Goal: Navigation & Orientation: Find specific page/section

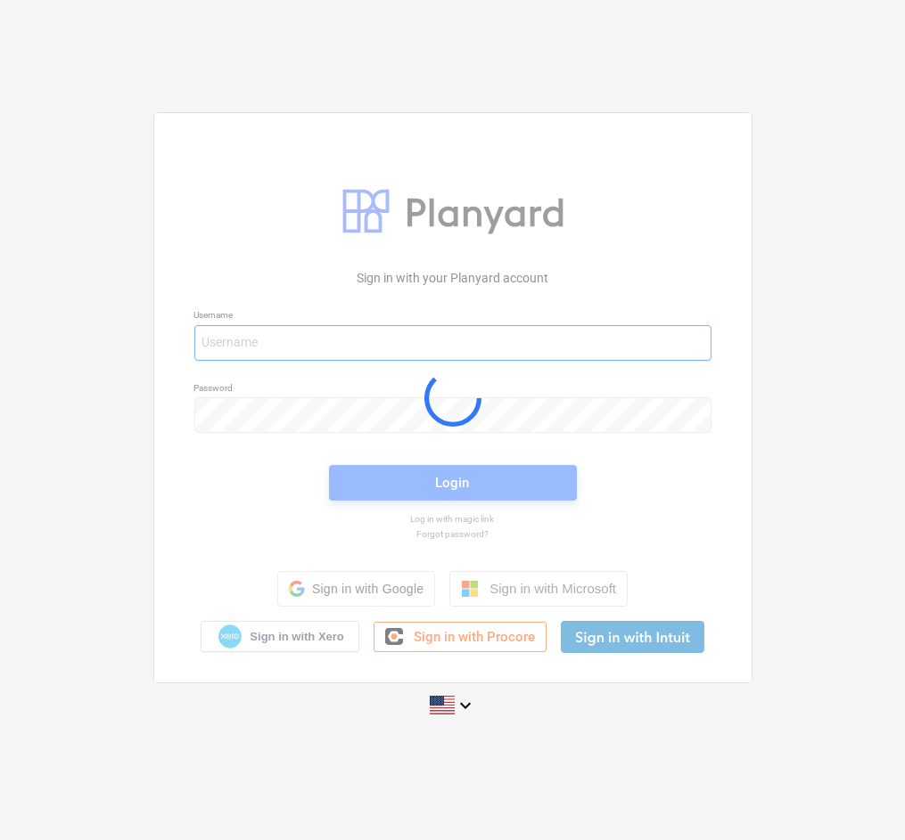
type input "[EMAIL_ADDRESS][PERSON_NAME][DOMAIN_NAME]"
click at [904, 57] on div "Sign in with your Planyard account Username [PERSON_NAME][EMAIL_ADDRESS][PERSON…" at bounding box center [452, 420] width 905 height 840
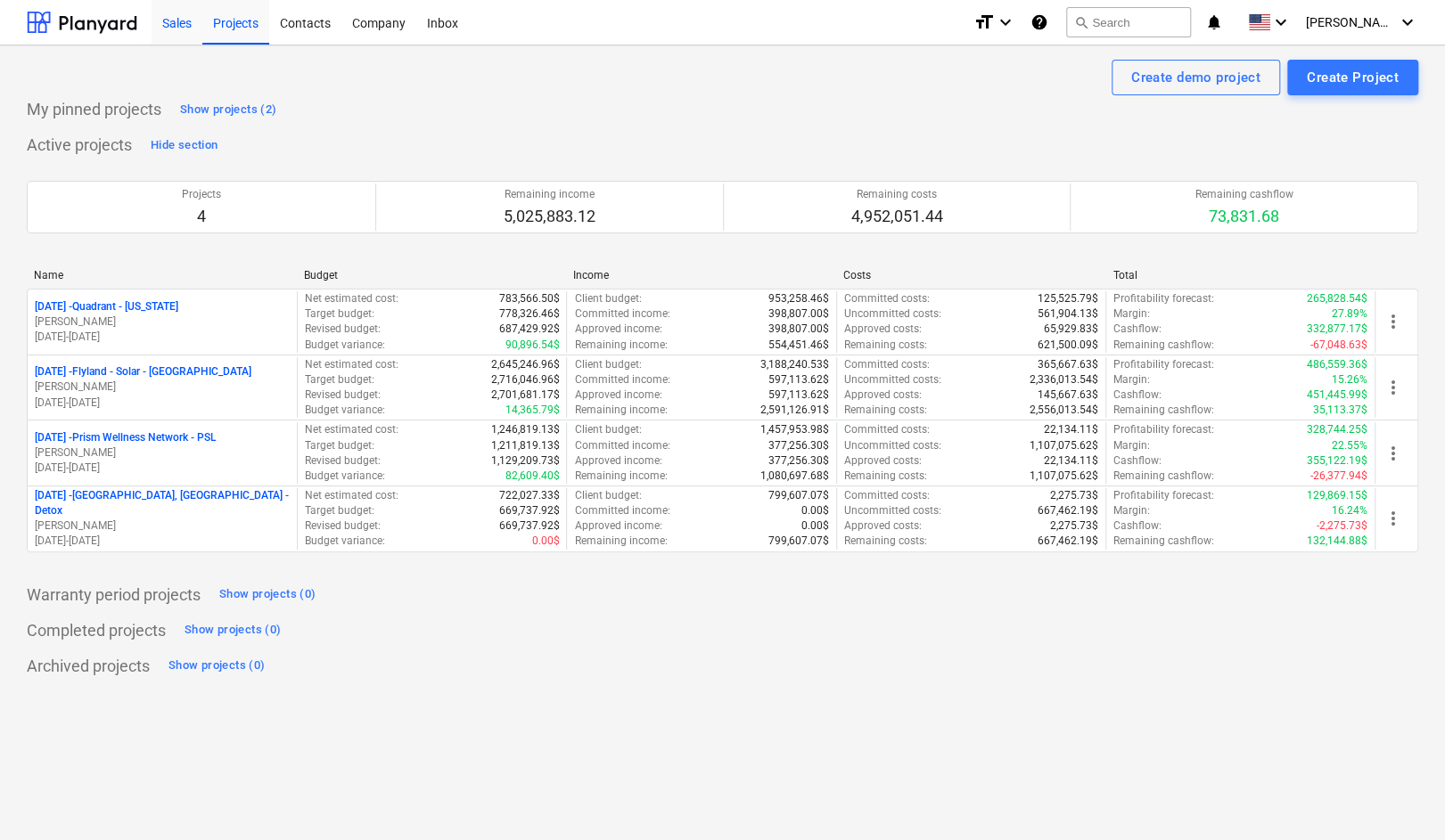
click at [167, 20] on div "Sales" at bounding box center [177, 21] width 51 height 45
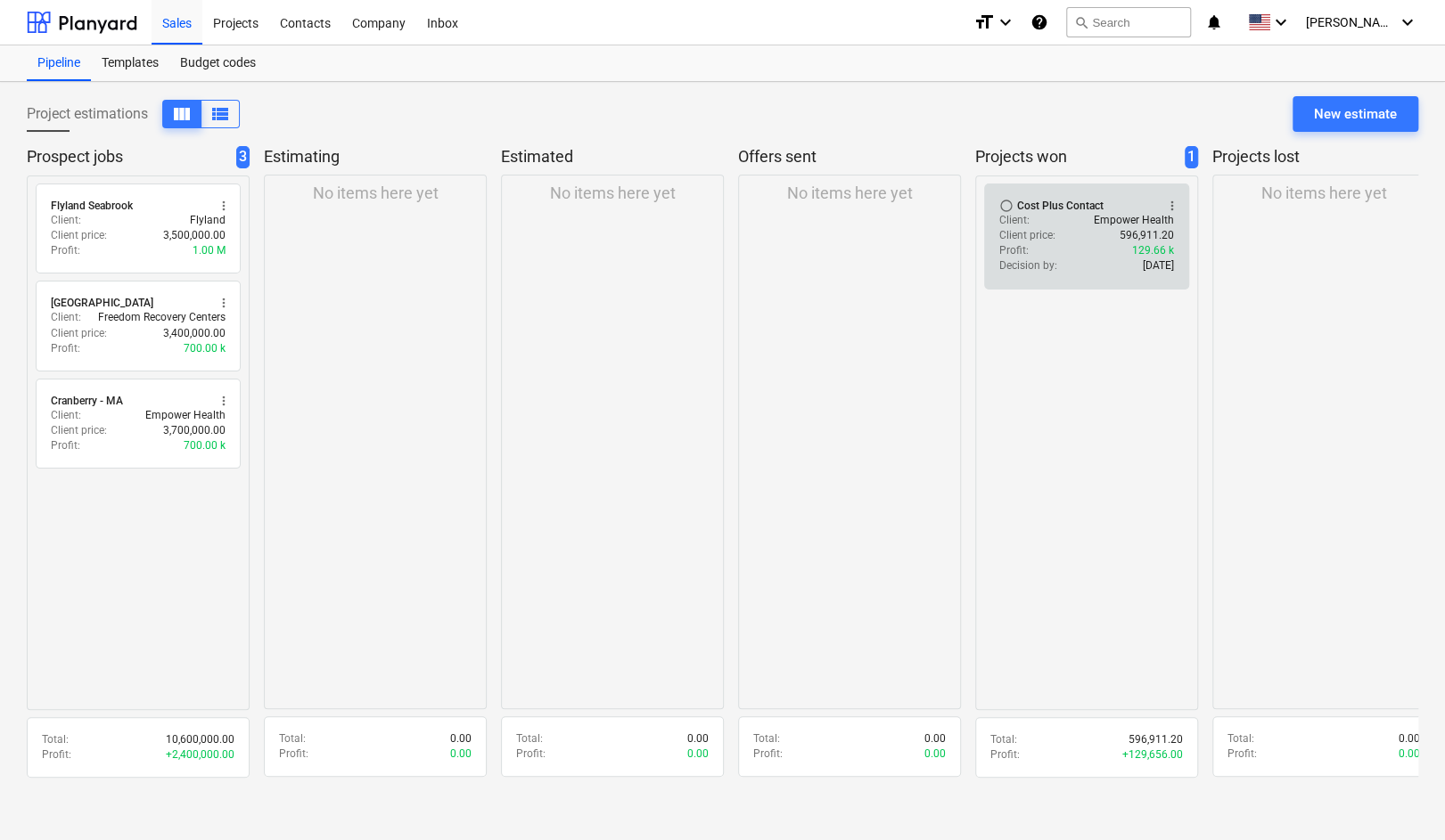
click at [904, 234] on div "Client price : 596,911.20" at bounding box center [1086, 235] width 175 height 15
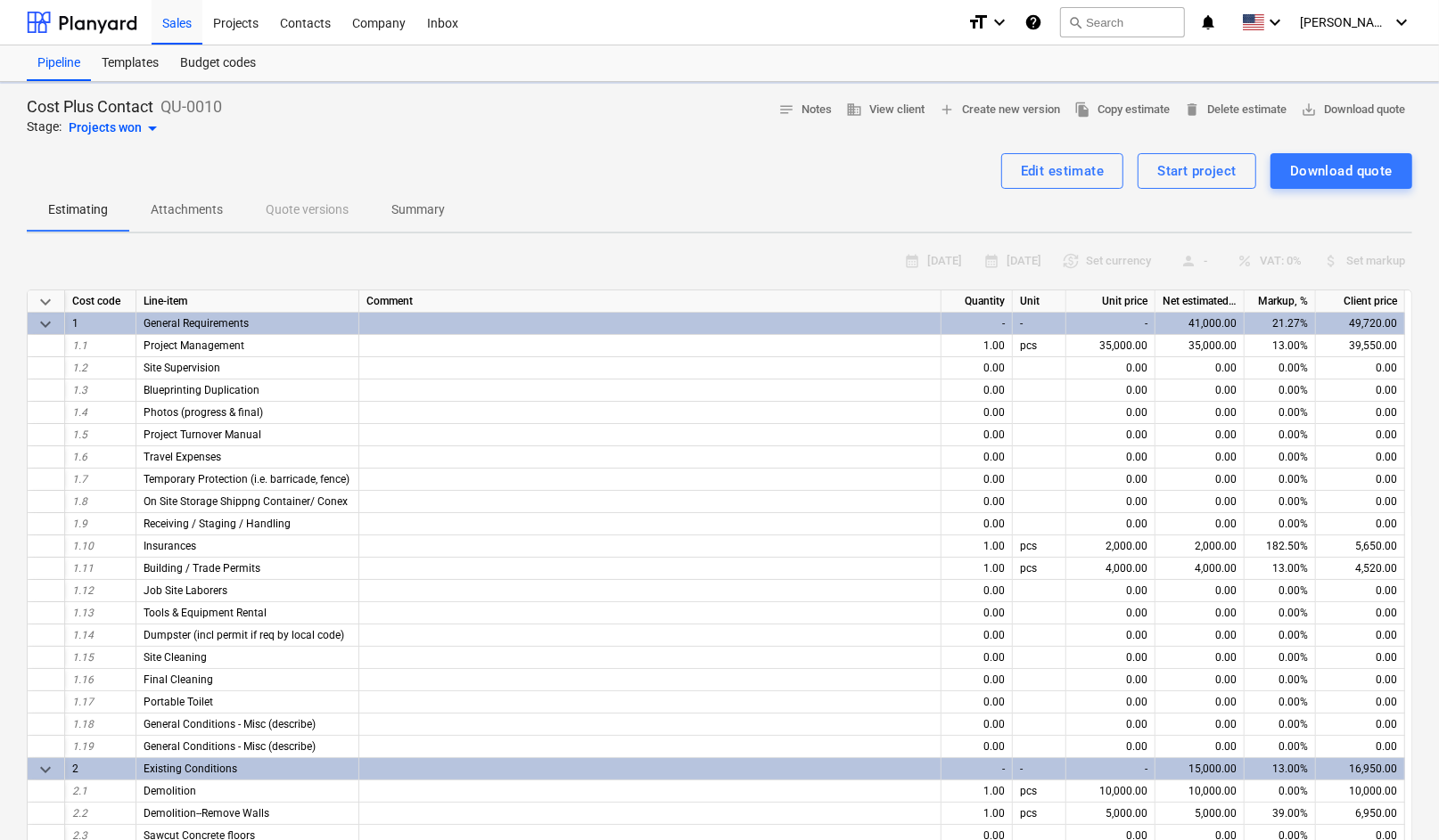
type textarea "x"
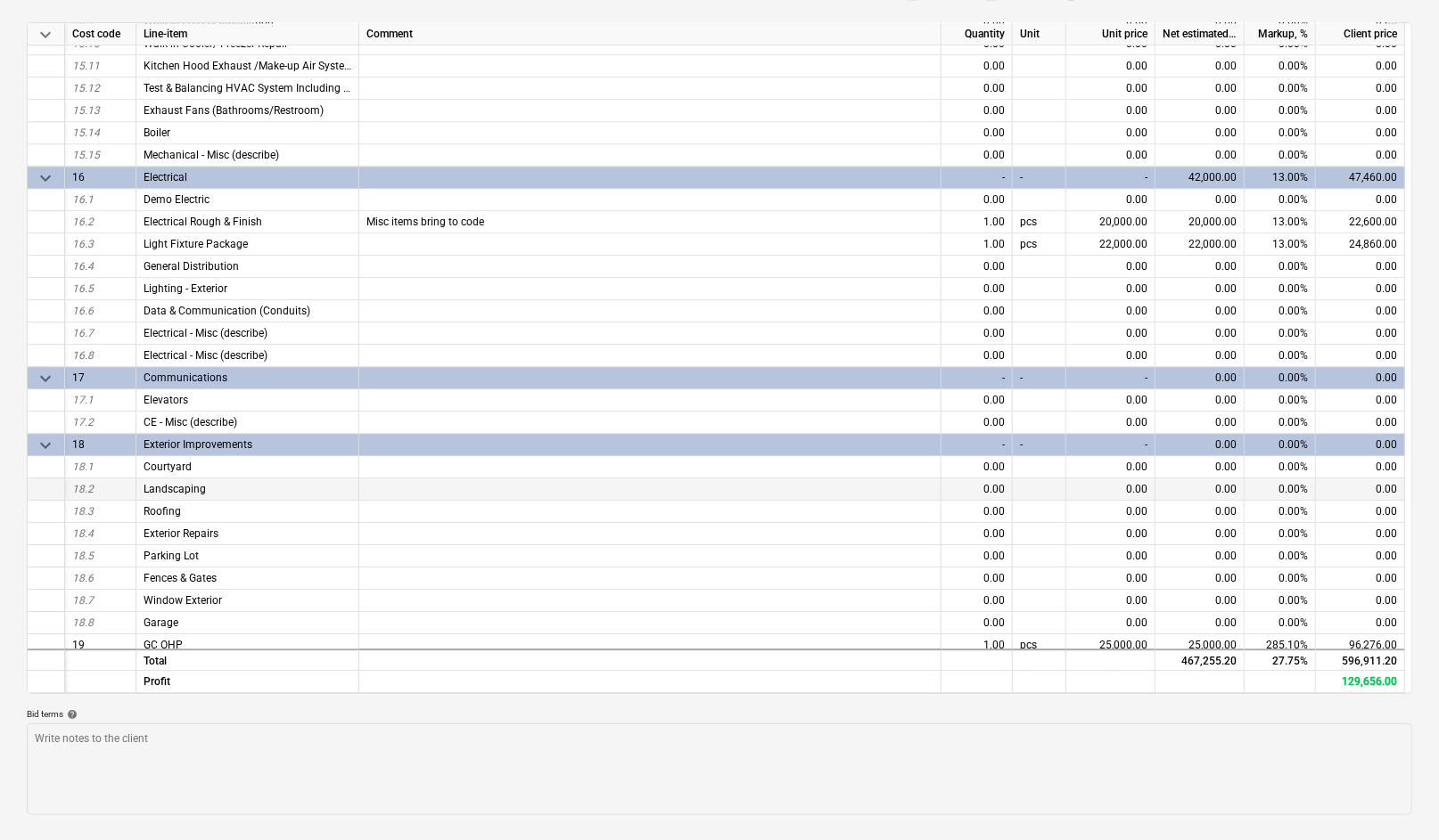
scroll to position [3652, 0]
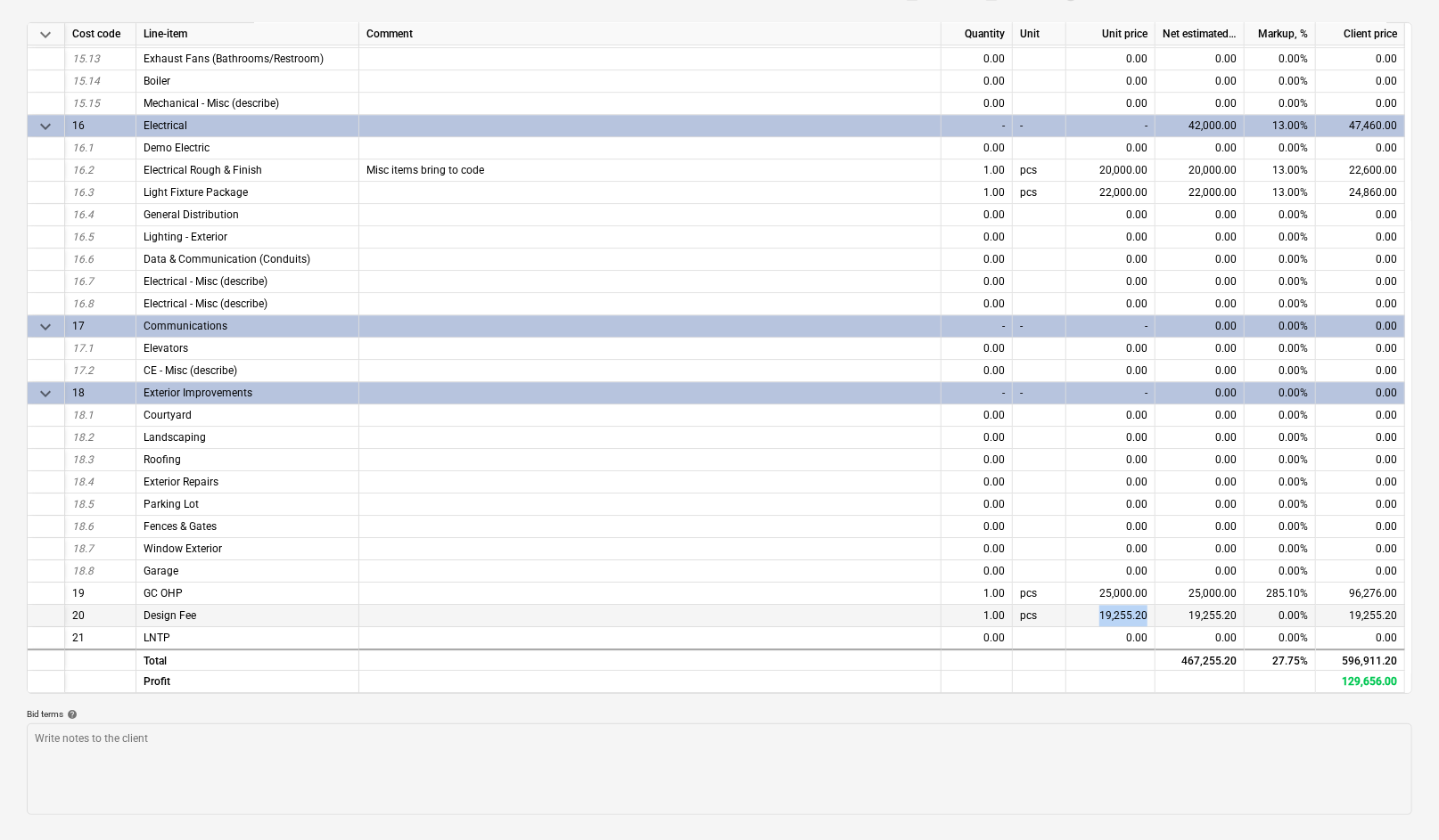
drag, startPoint x: 1086, startPoint y: 611, endPoint x: 1157, endPoint y: 610, distance: 70.4
click at [0, 0] on div "20 Design Fee 1.00 pcs 19,255.20 19,255.20 0.00% 19,255.20" at bounding box center [0, 0] width 0 height 0
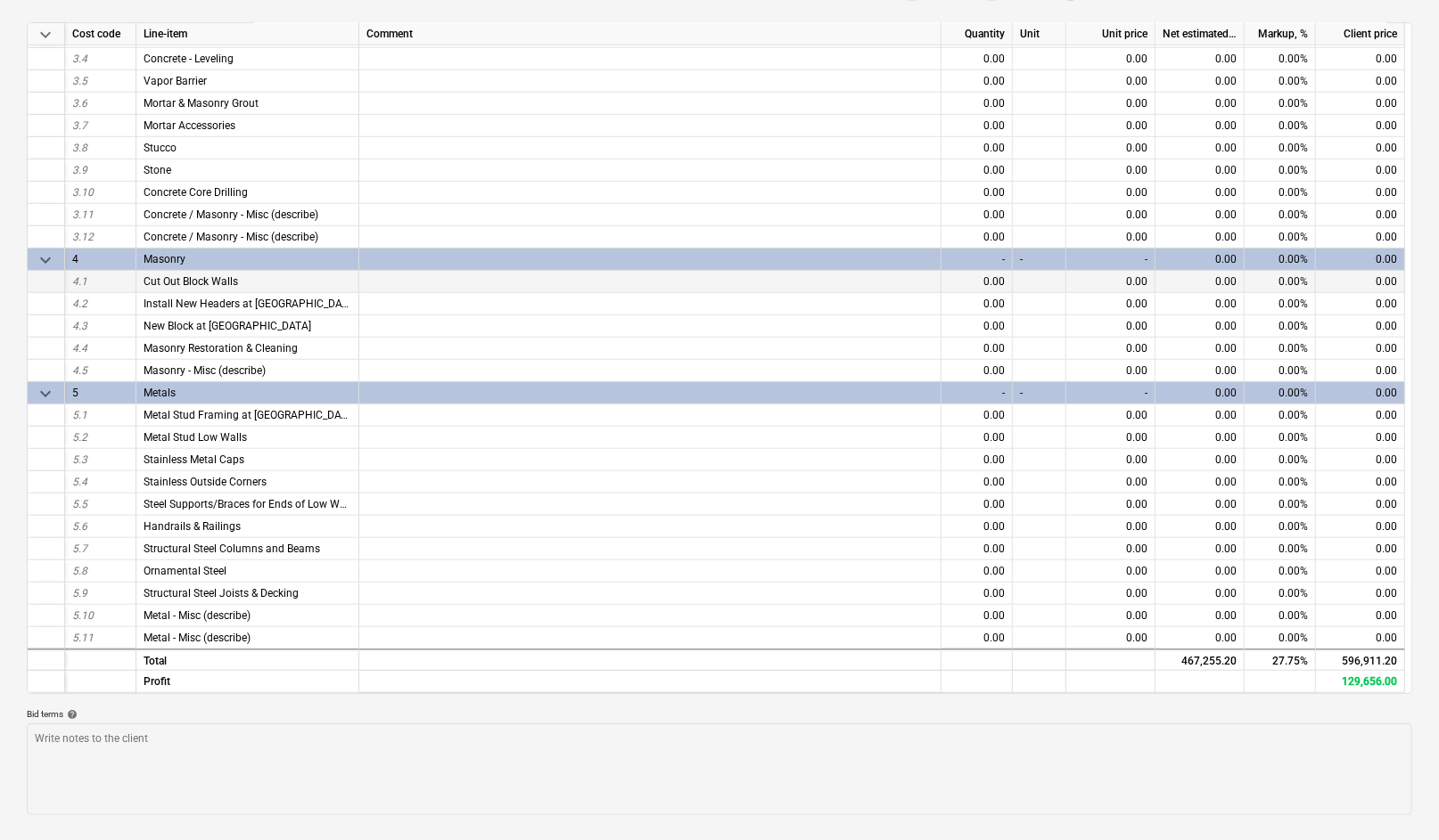
scroll to position [0, 0]
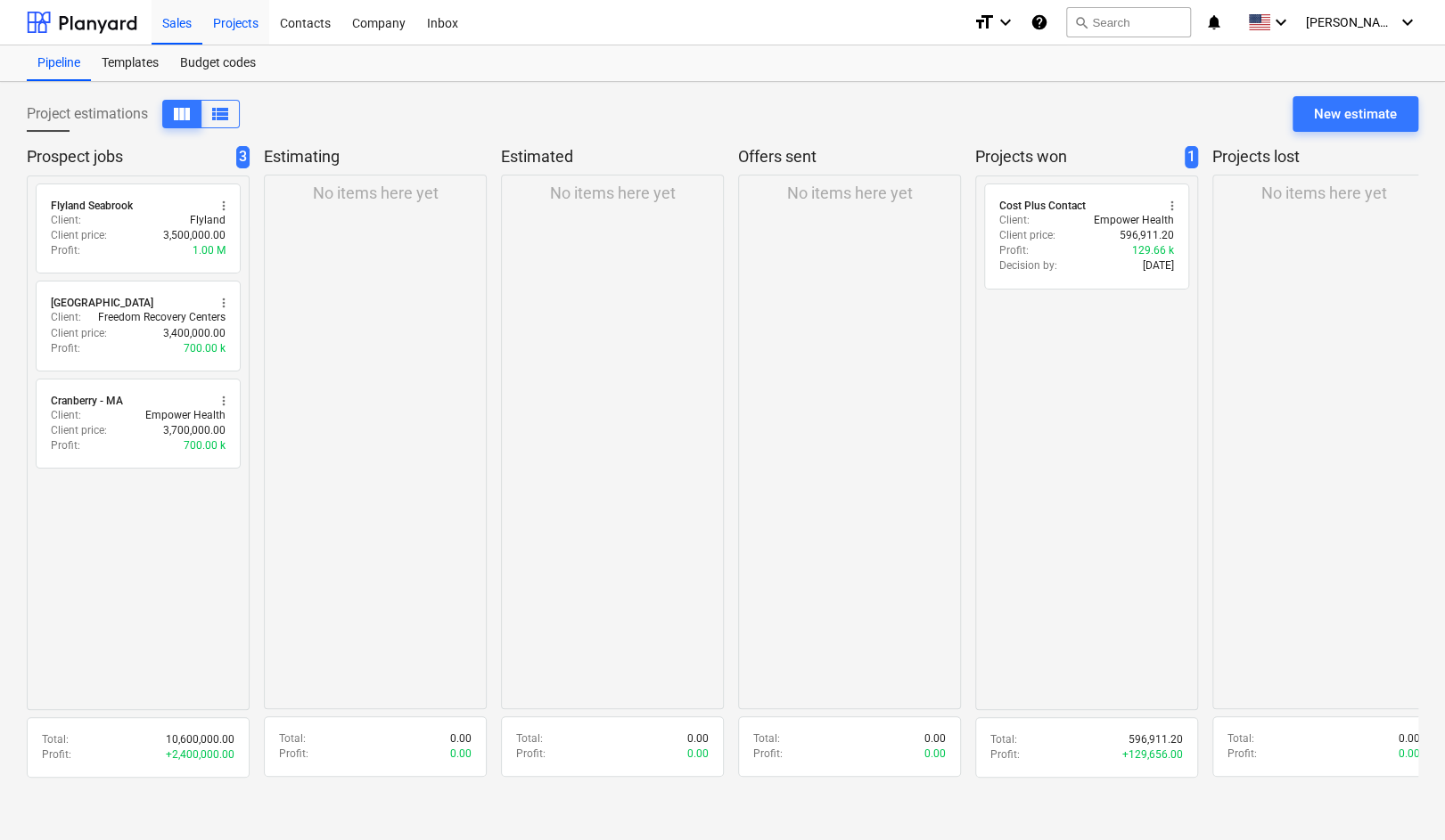
click at [236, 26] on div "Projects" at bounding box center [235, 21] width 67 height 45
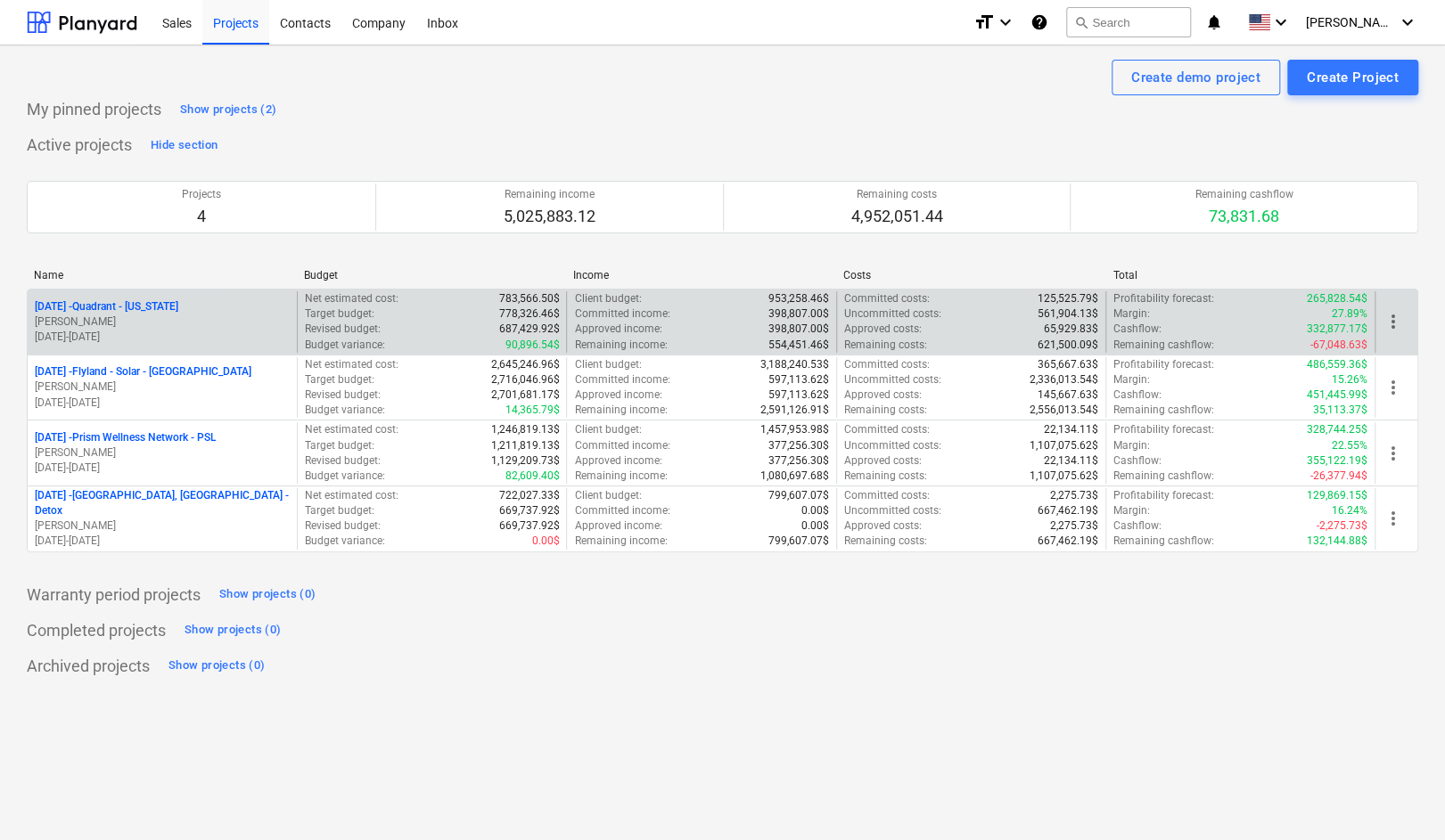
click at [126, 304] on p "[DATE] - Quadrant - [US_STATE]" at bounding box center [106, 306] width 143 height 15
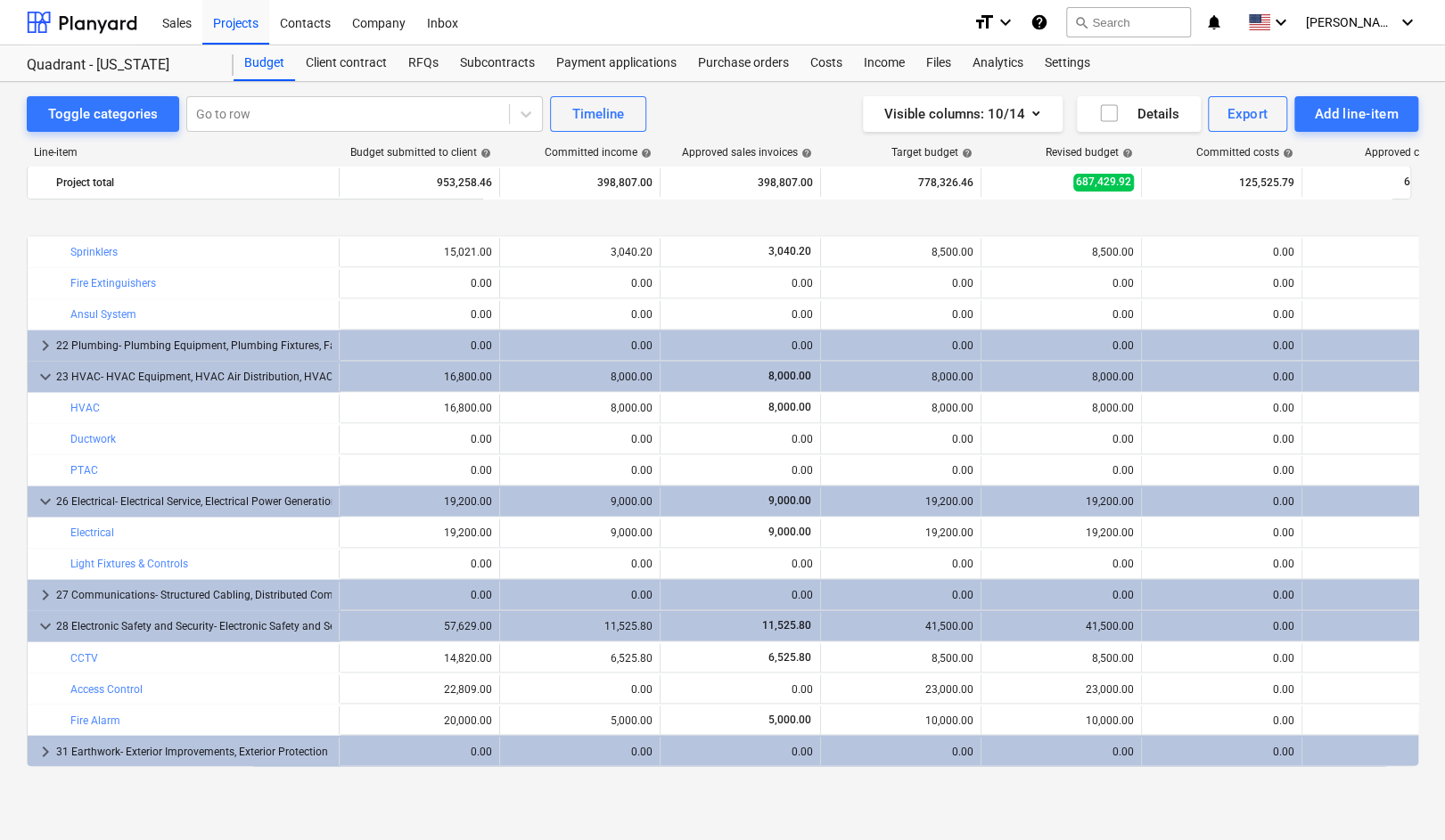
scroll to position [1748, 0]
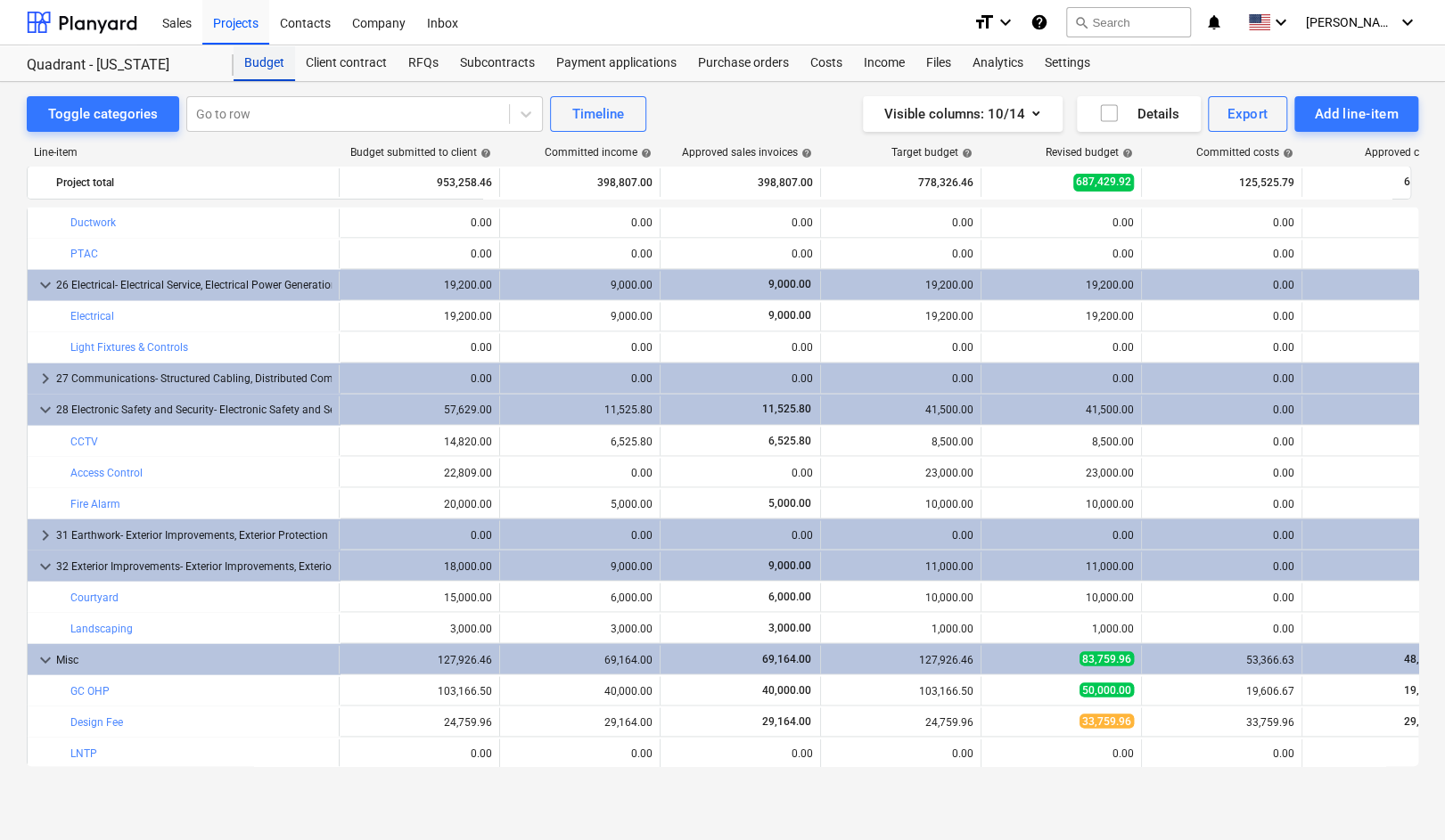
click at [265, 63] on div "Budget" at bounding box center [264, 63] width 61 height 36
click at [234, 24] on div "Projects" at bounding box center [235, 21] width 67 height 45
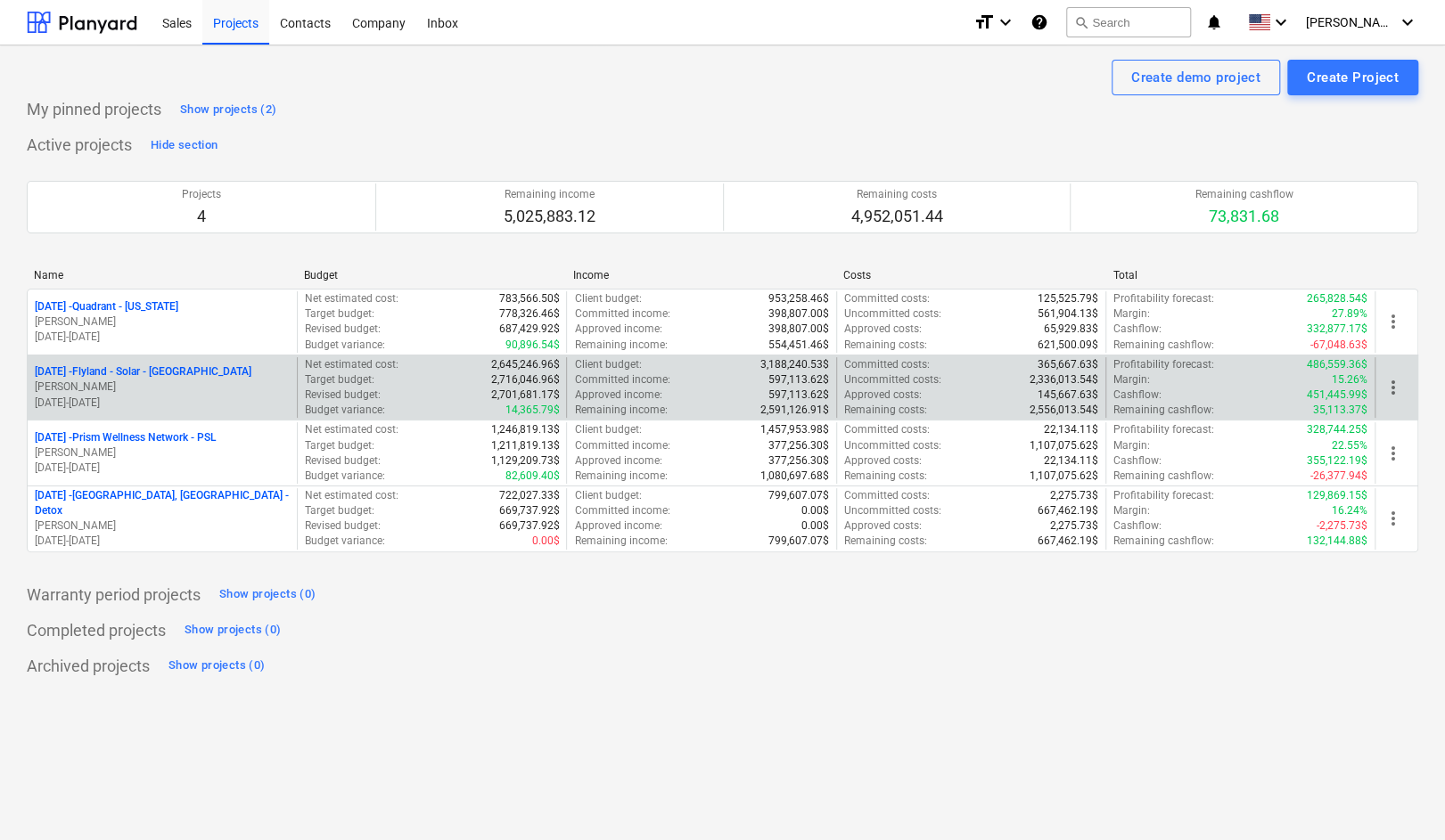
click at [163, 373] on p "[DATE] - Flyland - [GEOGRAPHIC_DATA] - [GEOGRAPHIC_DATA]" at bounding box center [143, 372] width 217 height 15
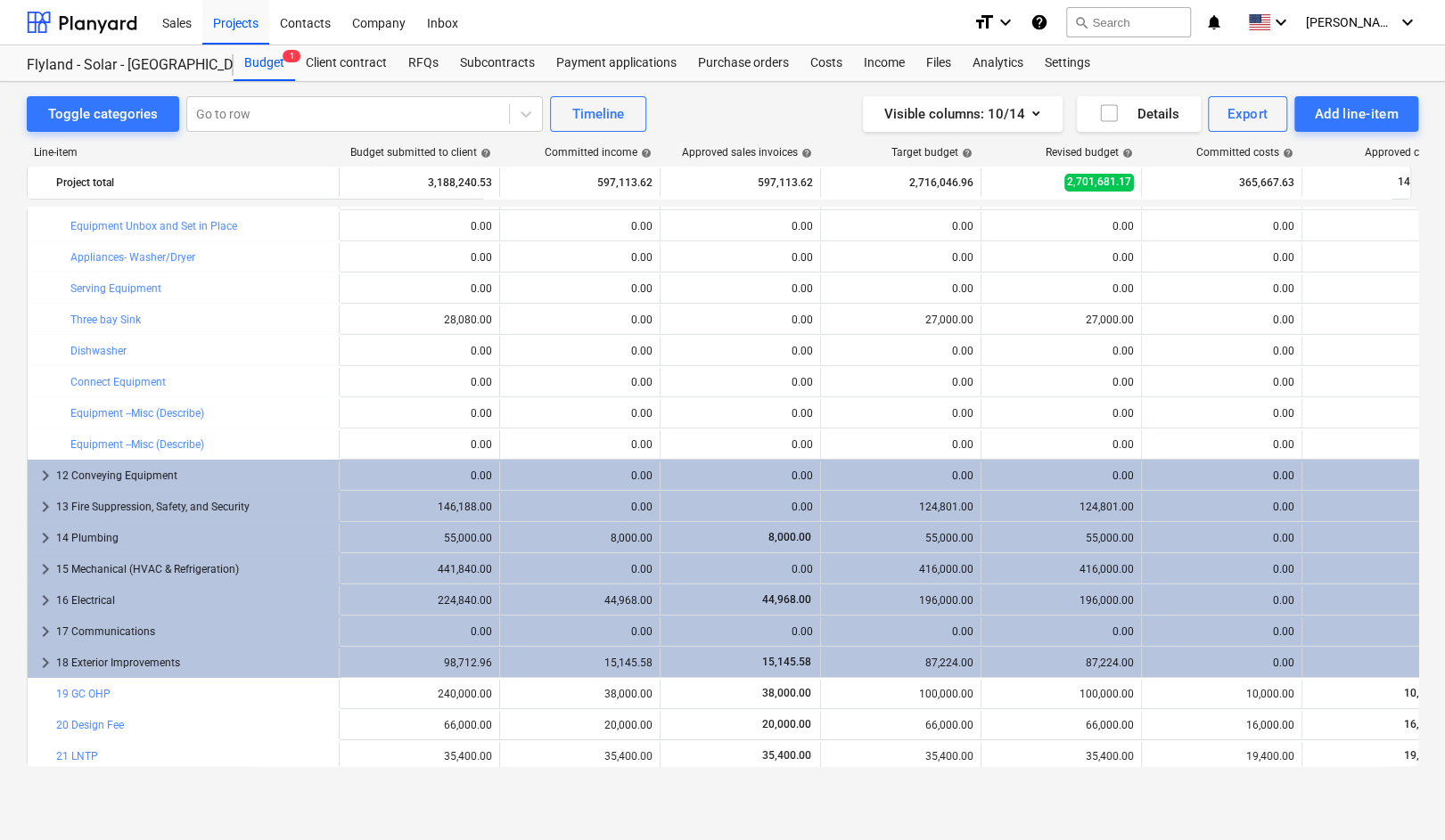
scroll to position [3371, 0]
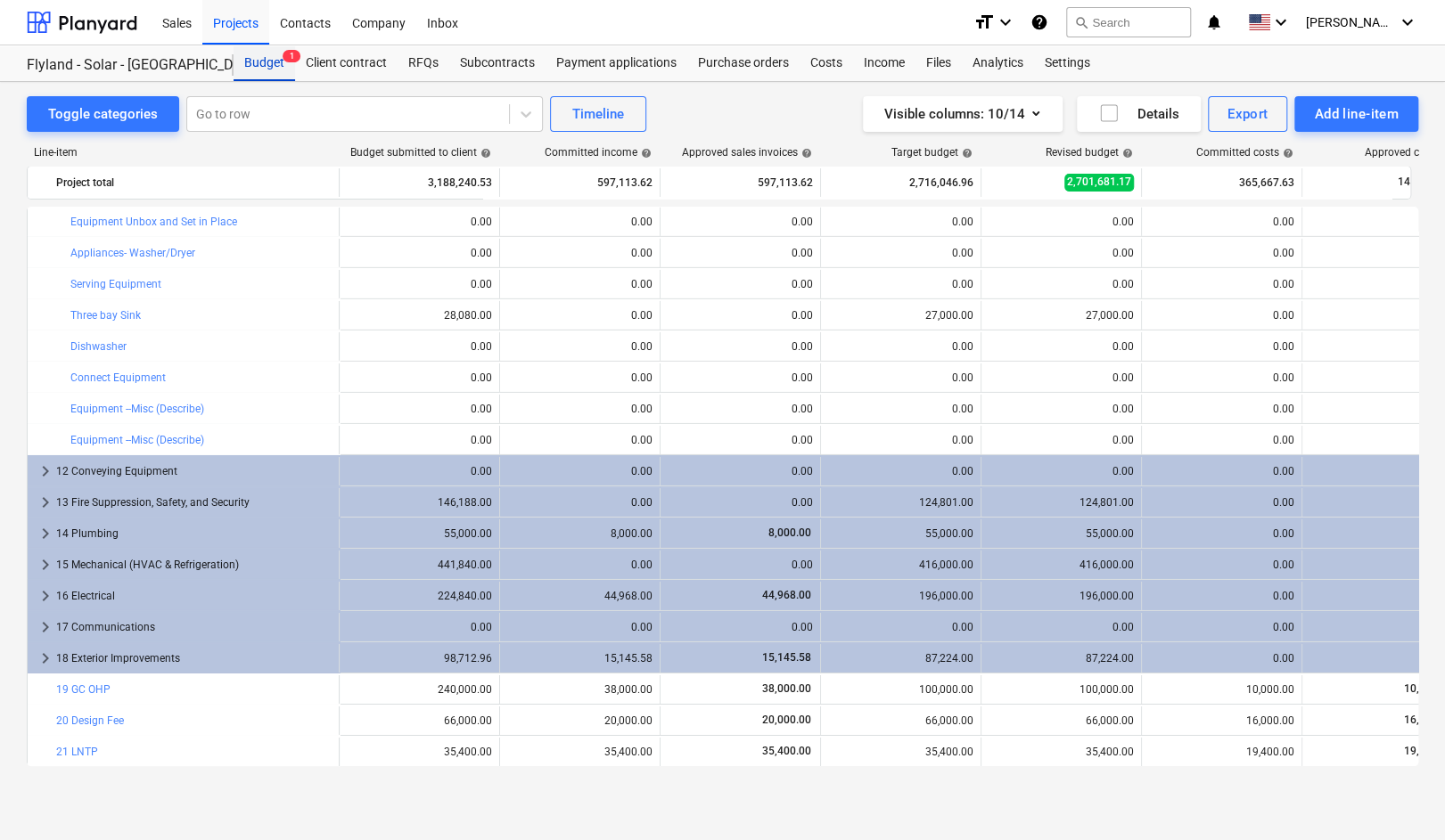
click at [261, 70] on div "Budget 1" at bounding box center [264, 63] width 61 height 36
click at [231, 28] on div "Projects" at bounding box center [235, 21] width 67 height 45
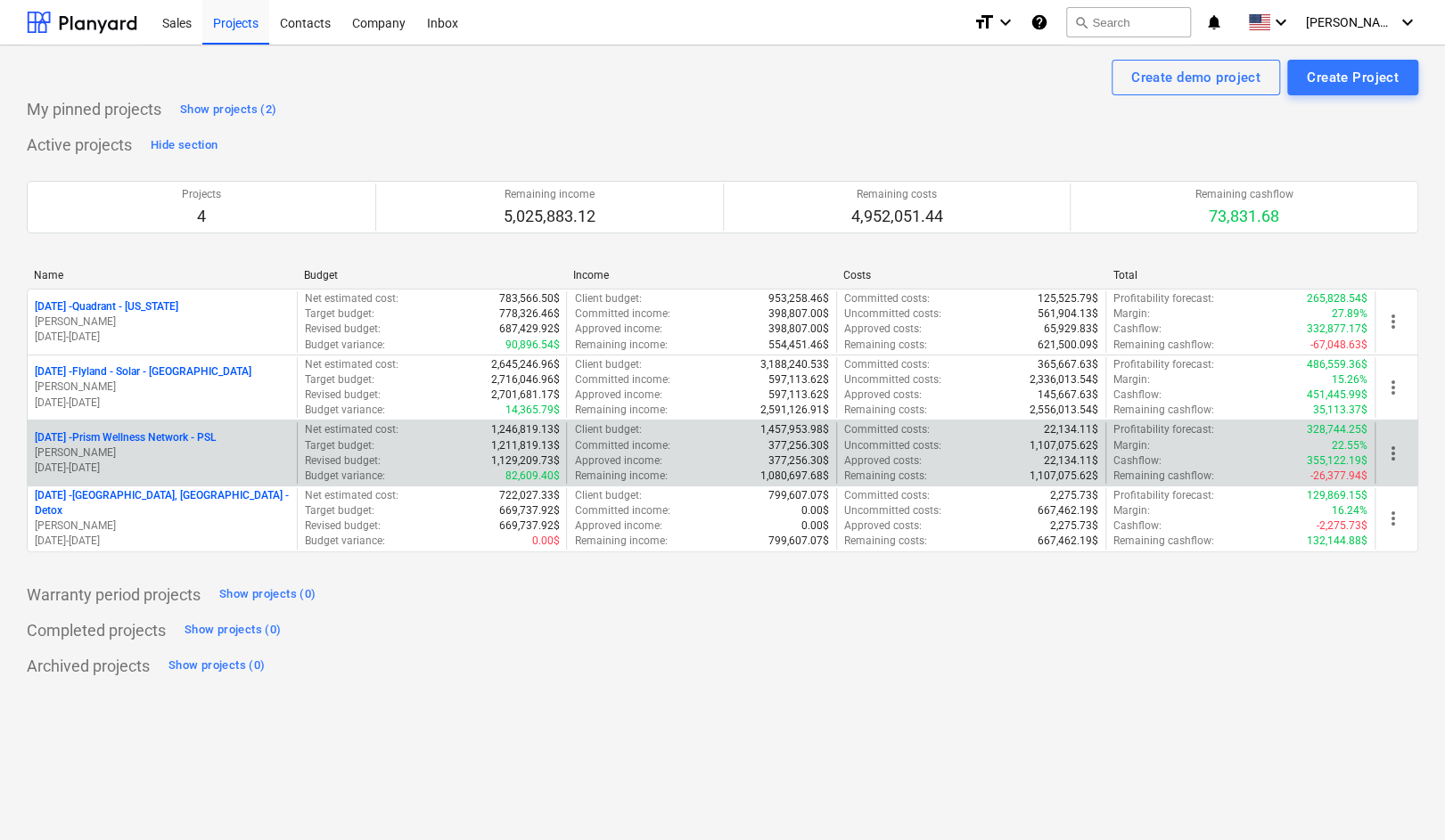
click at [149, 433] on p "[DATE] - Prism Wellness Network - PSL" at bounding box center [125, 437] width 181 height 15
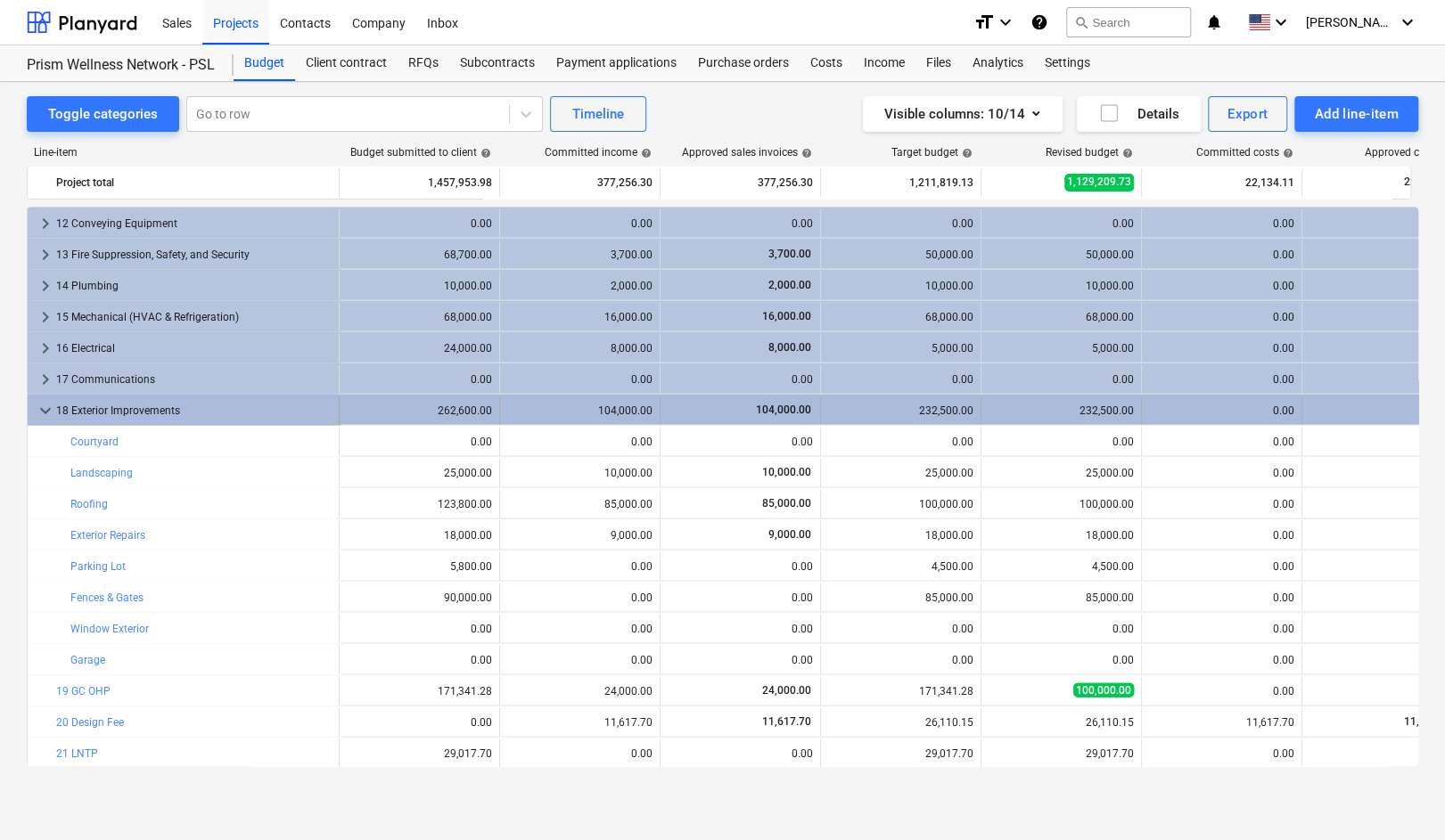
scroll to position [2092, 0]
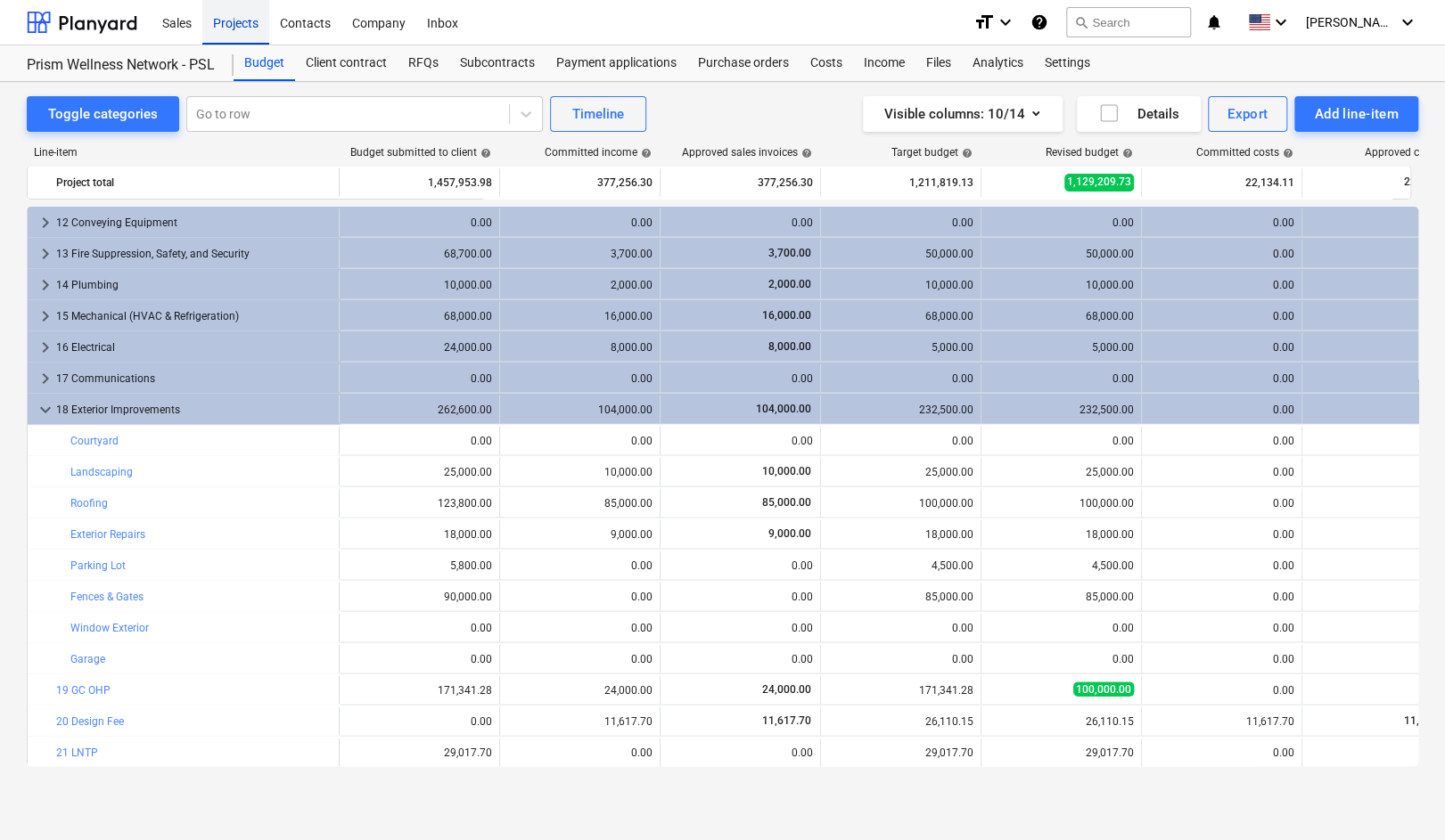
click at [241, 28] on div "Projects" at bounding box center [235, 21] width 67 height 45
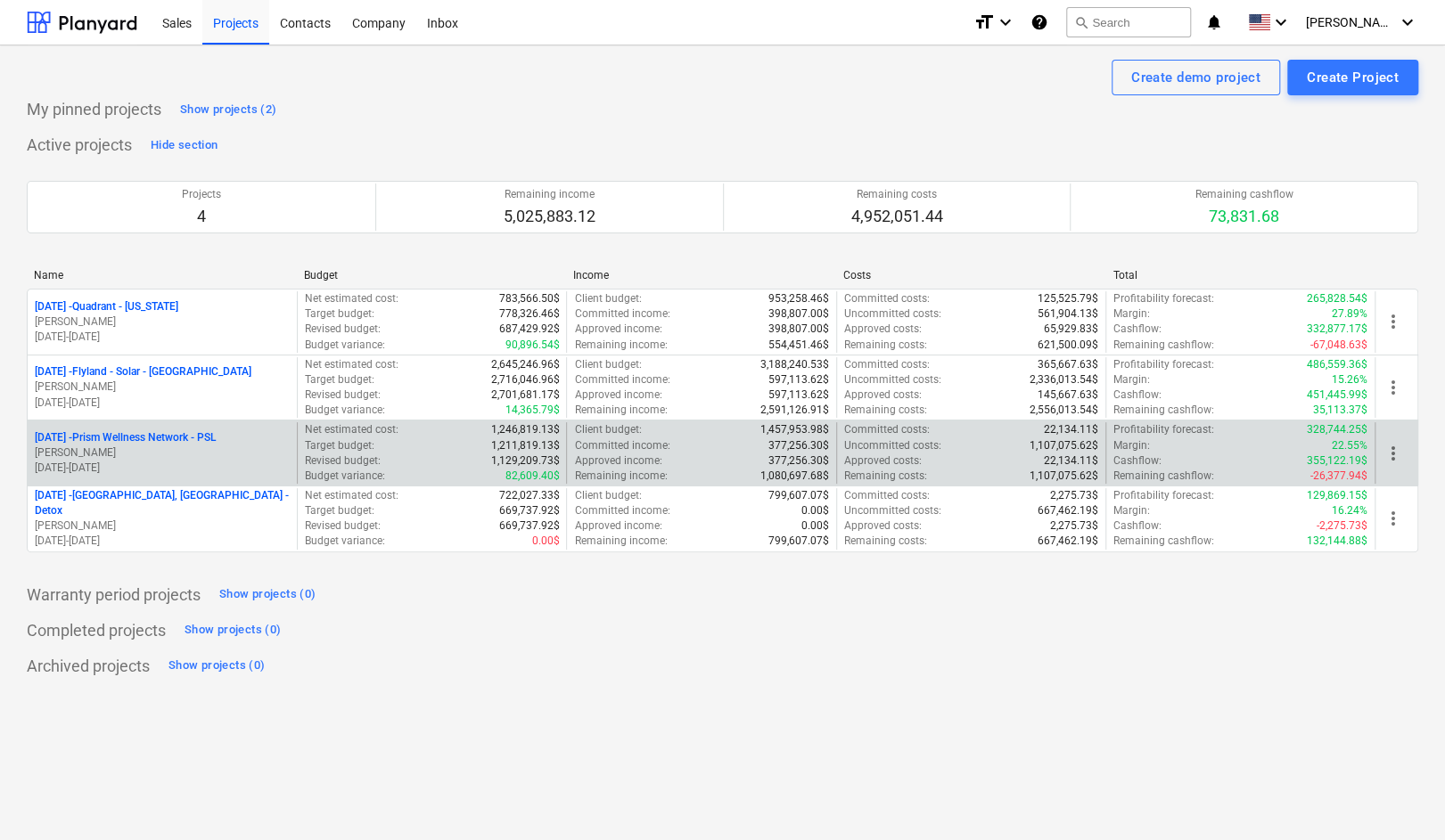
click at [143, 432] on p "[DATE] - Prism Wellness Network - PSL" at bounding box center [125, 437] width 181 height 15
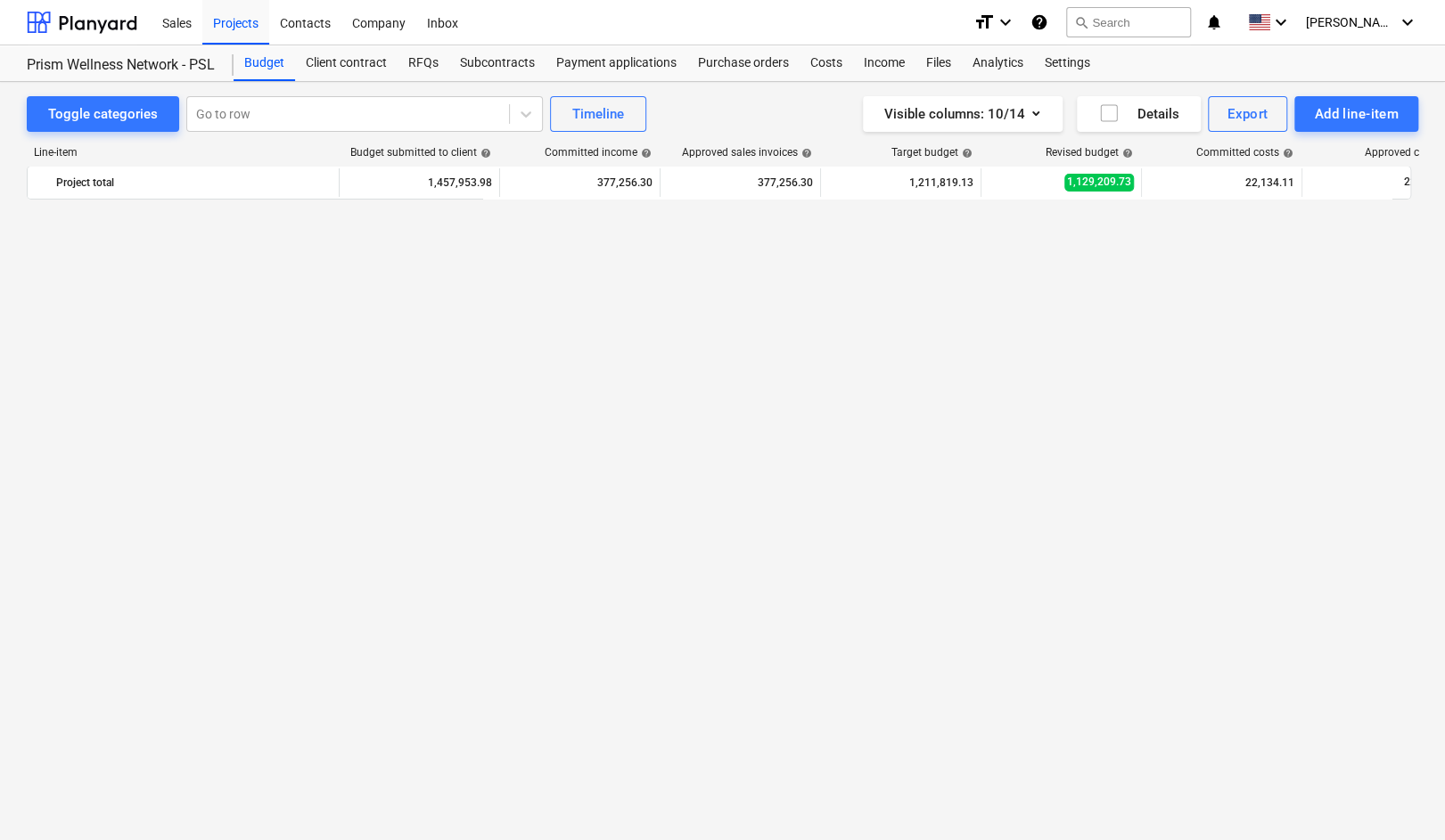
scroll to position [2091, 0]
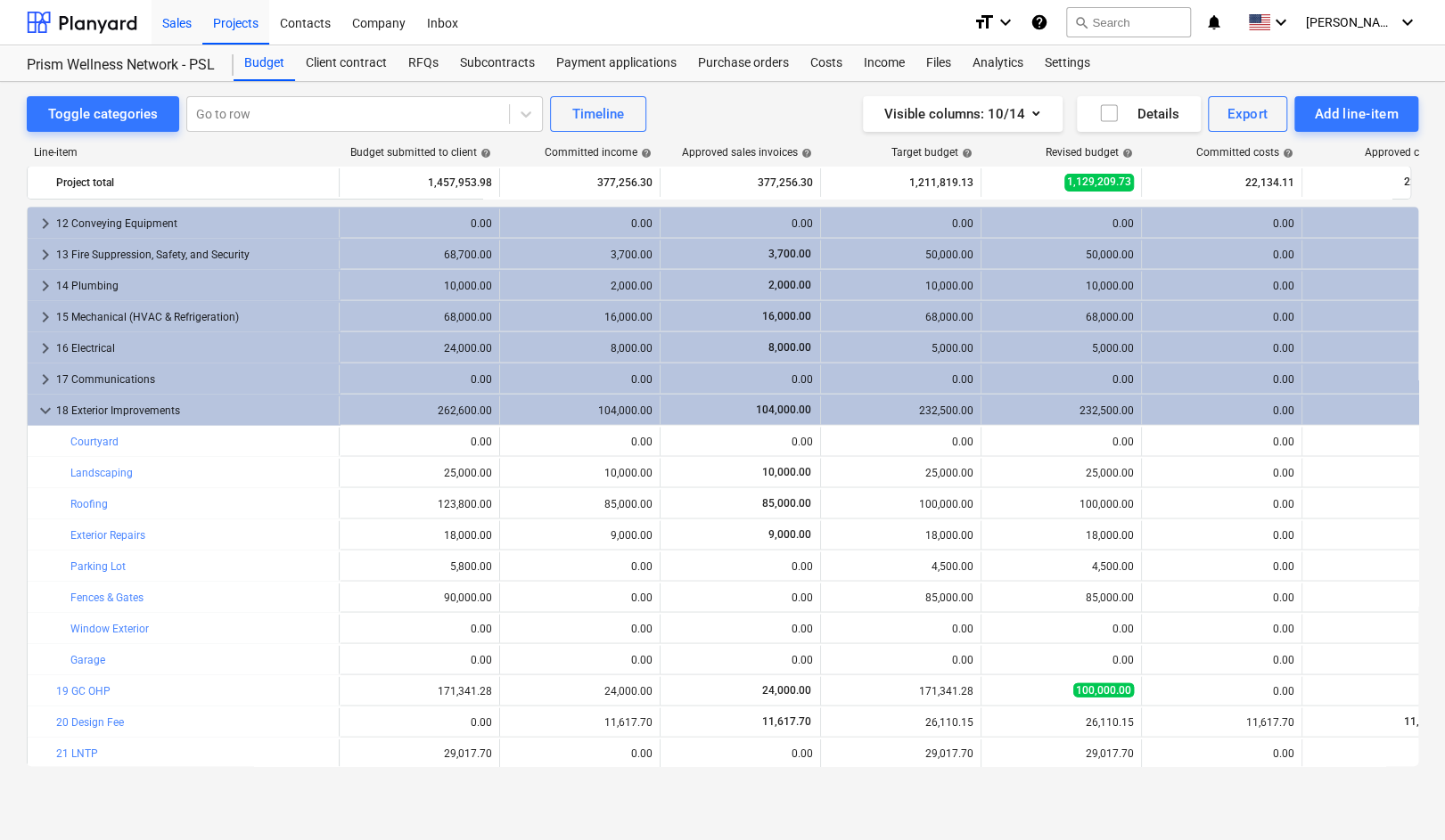
click at [171, 25] on div "Sales" at bounding box center [177, 21] width 51 height 45
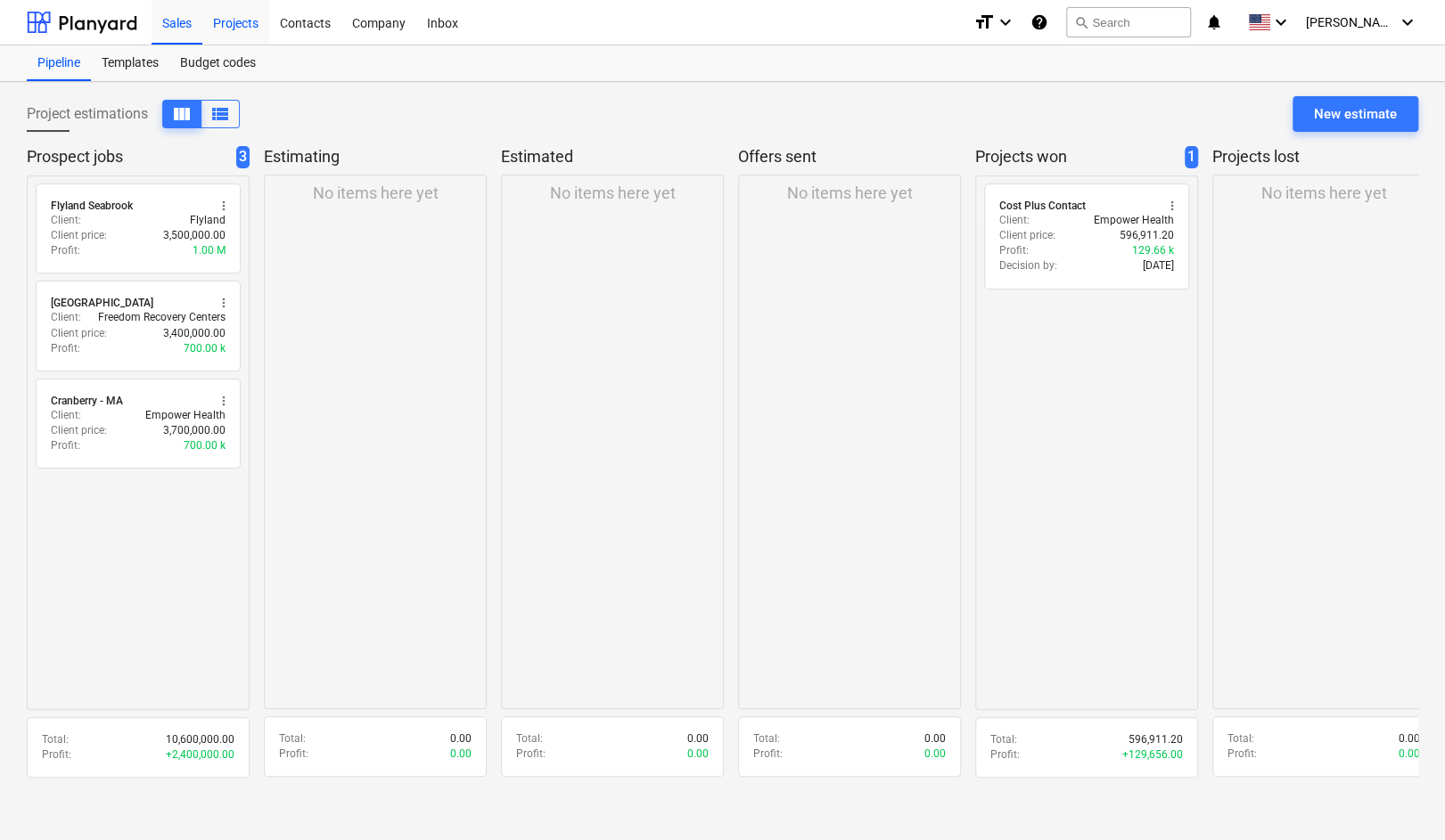
click at [236, 22] on div "Projects" at bounding box center [235, 21] width 67 height 45
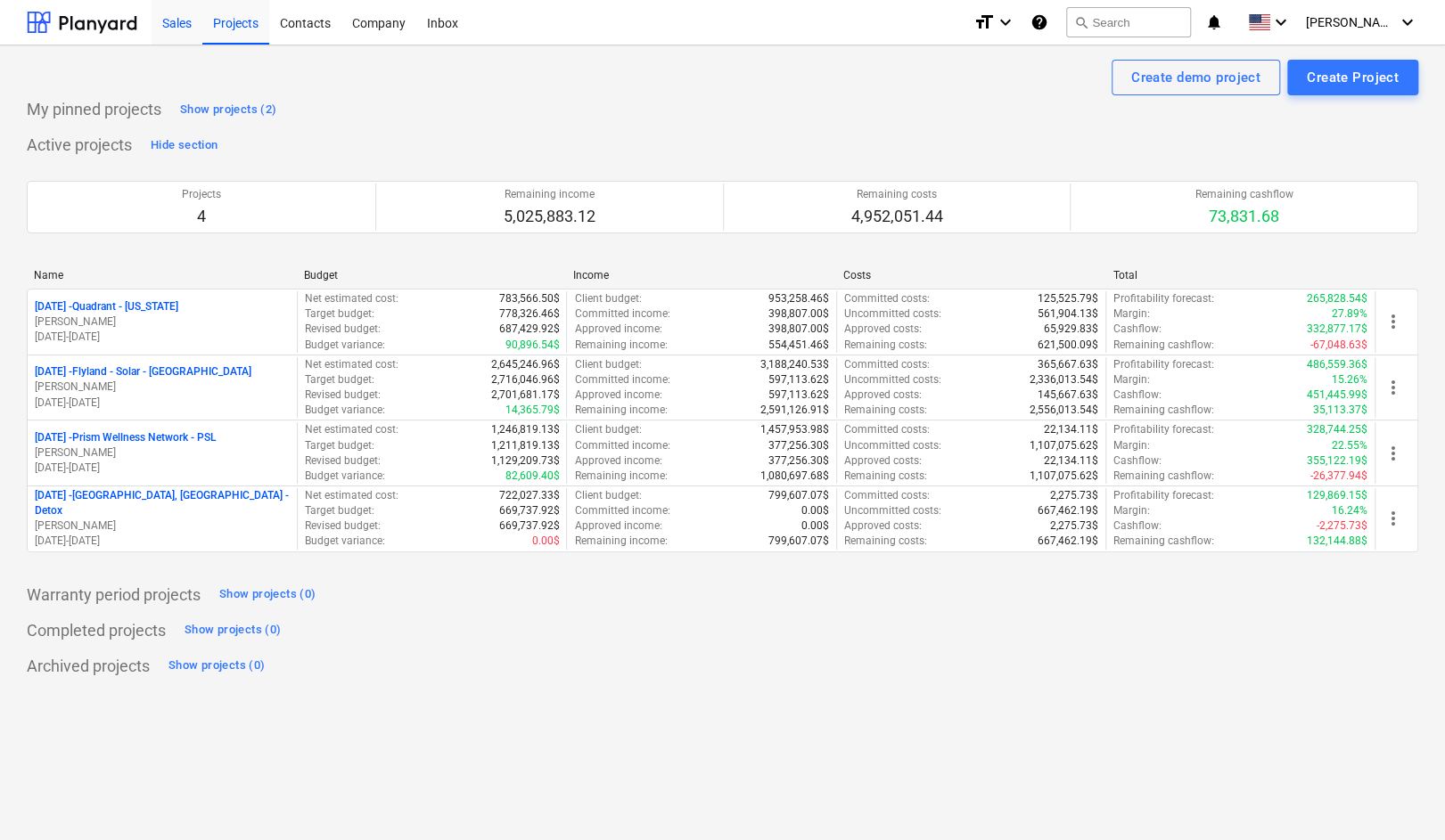
click at [165, 26] on div "Sales" at bounding box center [177, 21] width 51 height 45
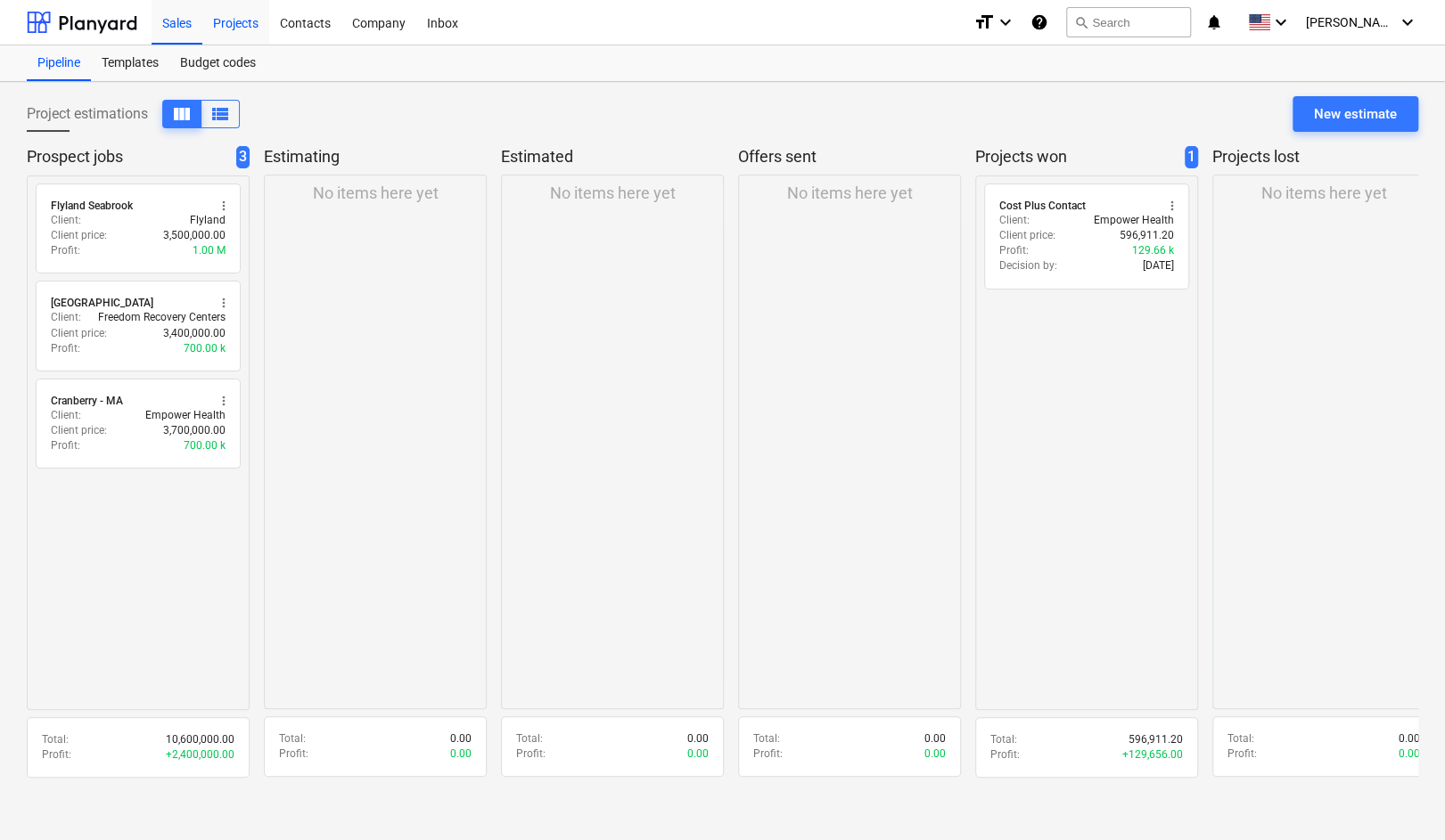
click at [229, 25] on div "Projects" at bounding box center [235, 21] width 67 height 45
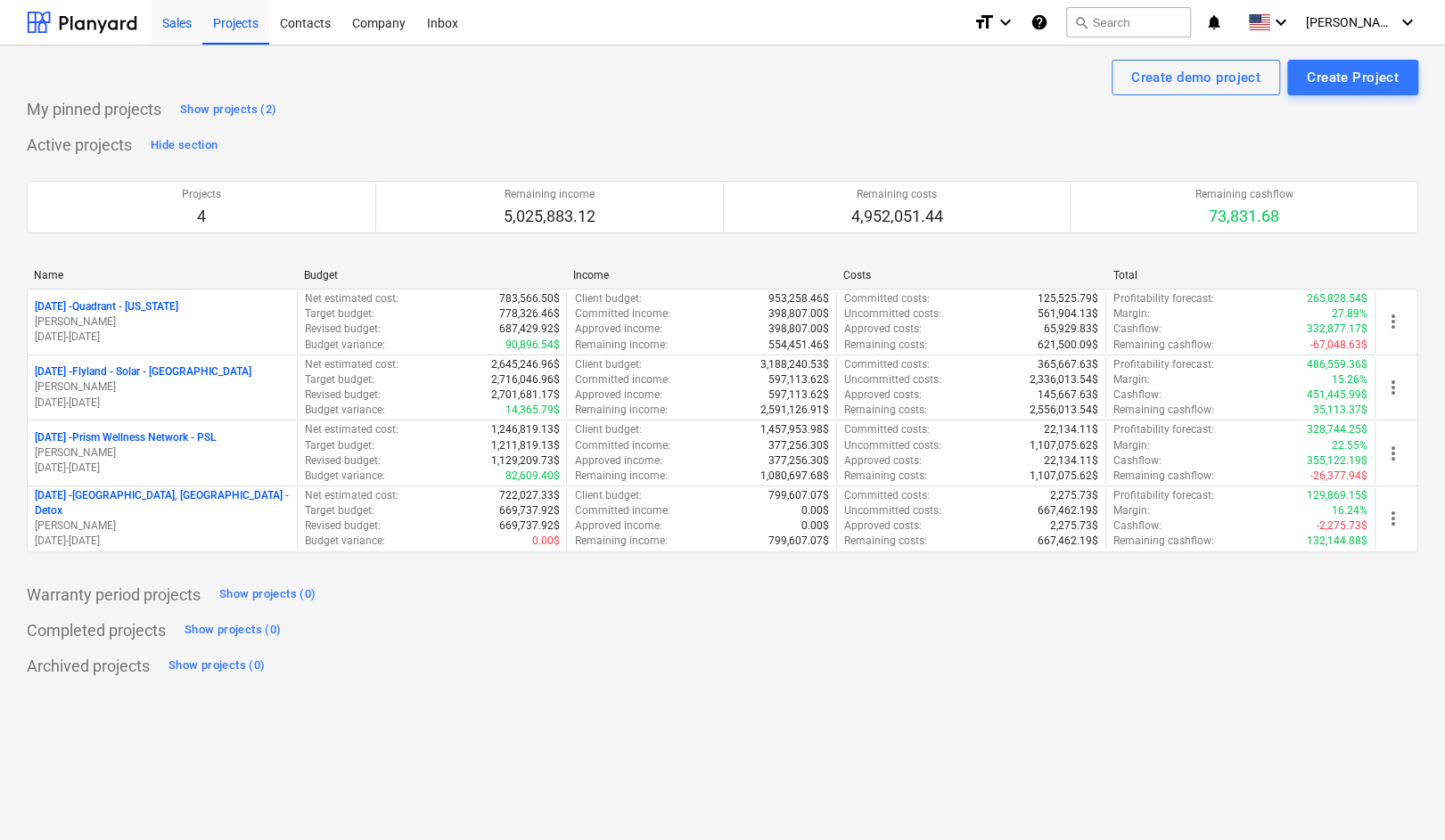
click at [177, 22] on div "Sales" at bounding box center [177, 21] width 51 height 45
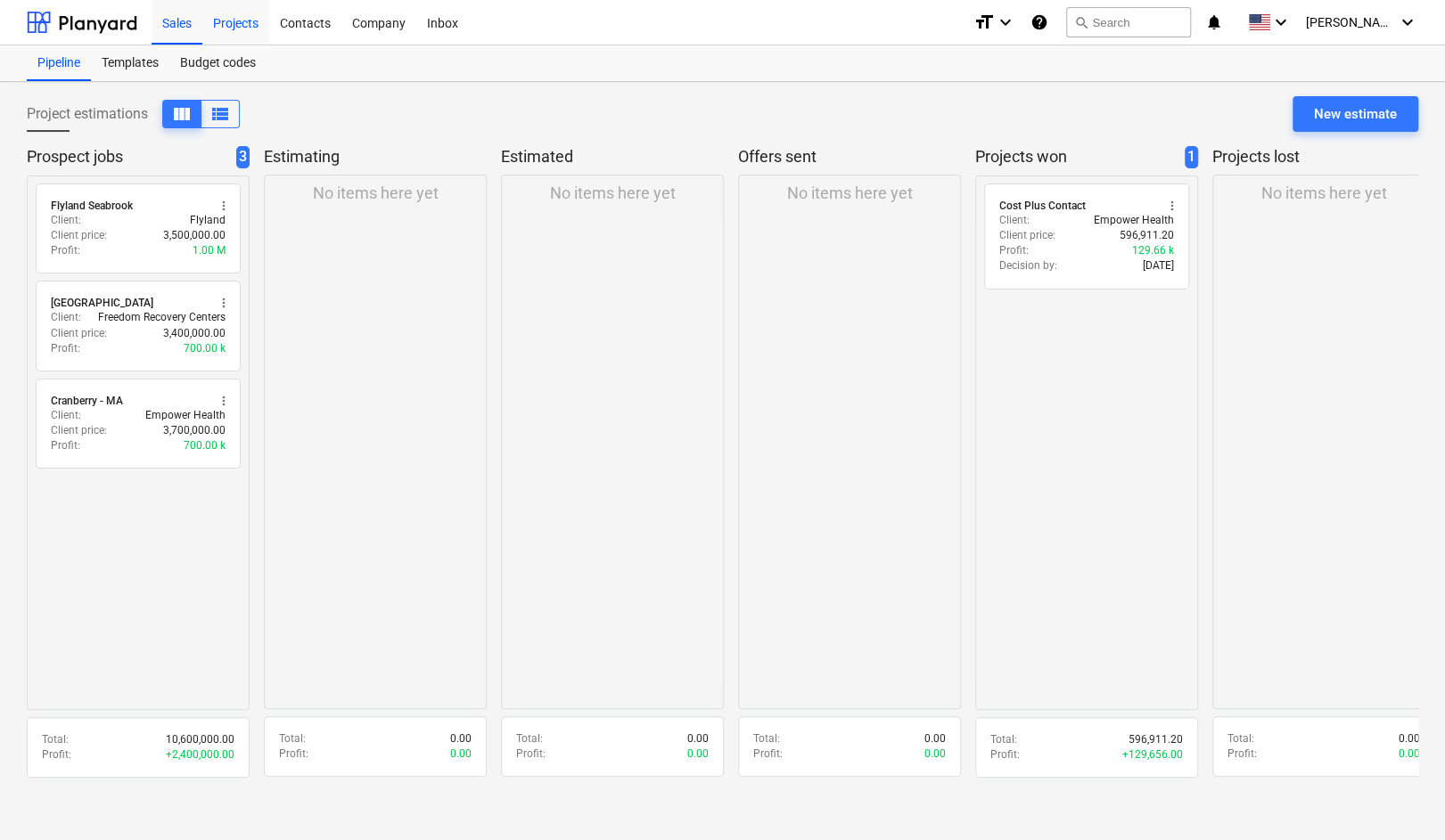
click at [239, 20] on div "Projects" at bounding box center [235, 21] width 67 height 45
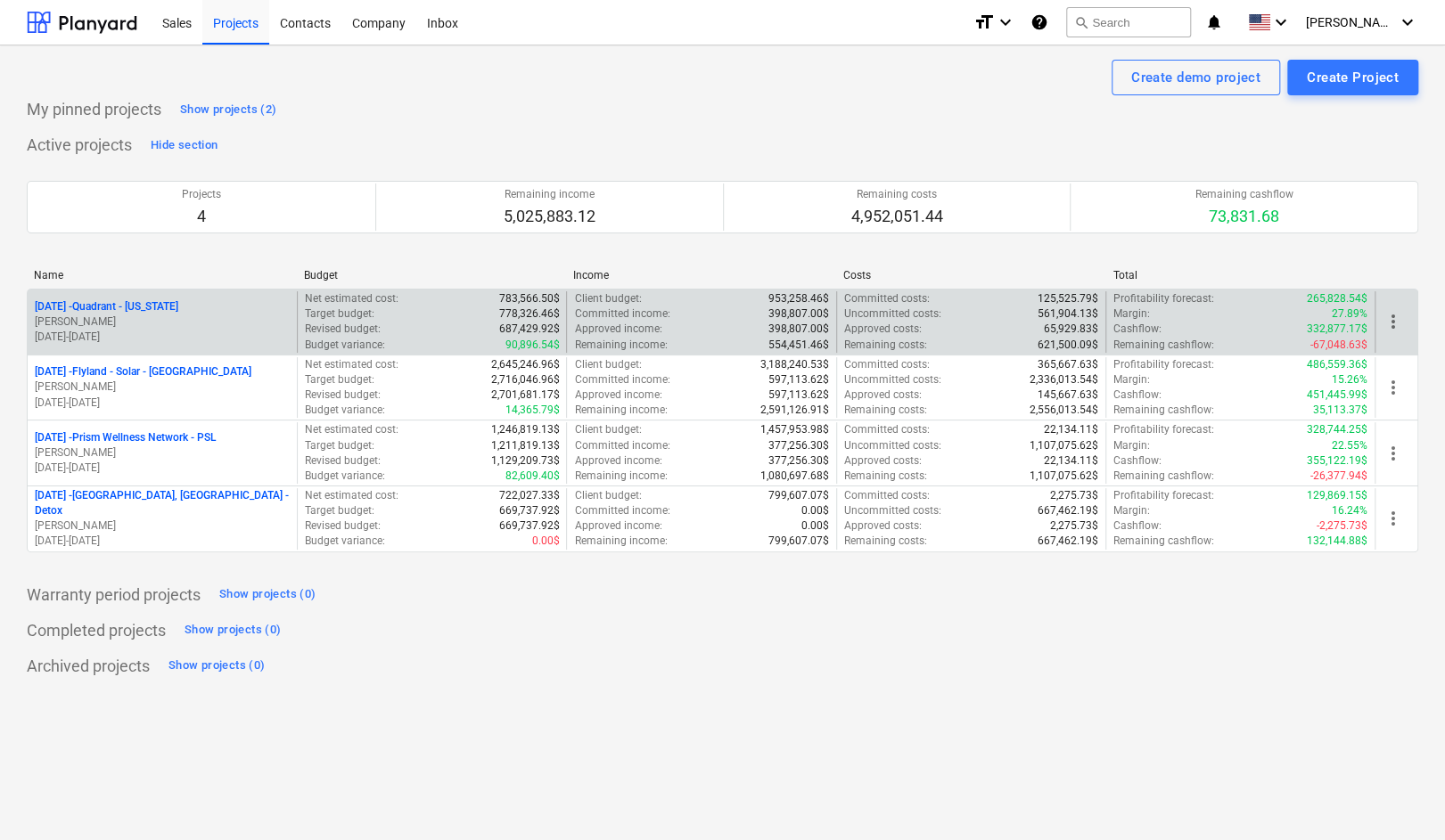
click at [119, 308] on p "[DATE] - Quadrant - [US_STATE]" at bounding box center [106, 306] width 143 height 15
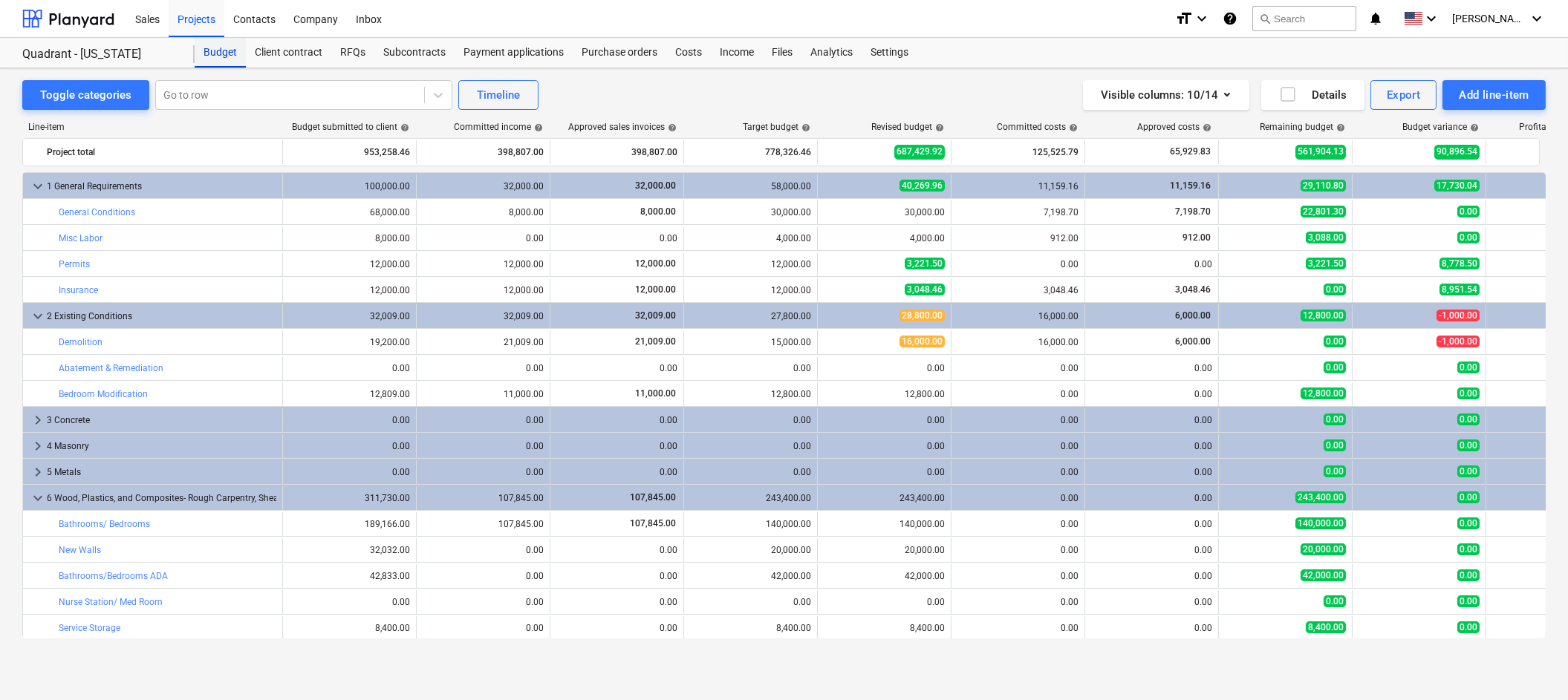
click at [208, 46] on div "Budget" at bounding box center [220, 52] width 51 height 30
click at [213, 52] on div "Budget" at bounding box center [220, 52] width 51 height 30
click at [203, 14] on div "Projects" at bounding box center [196, 18] width 56 height 38
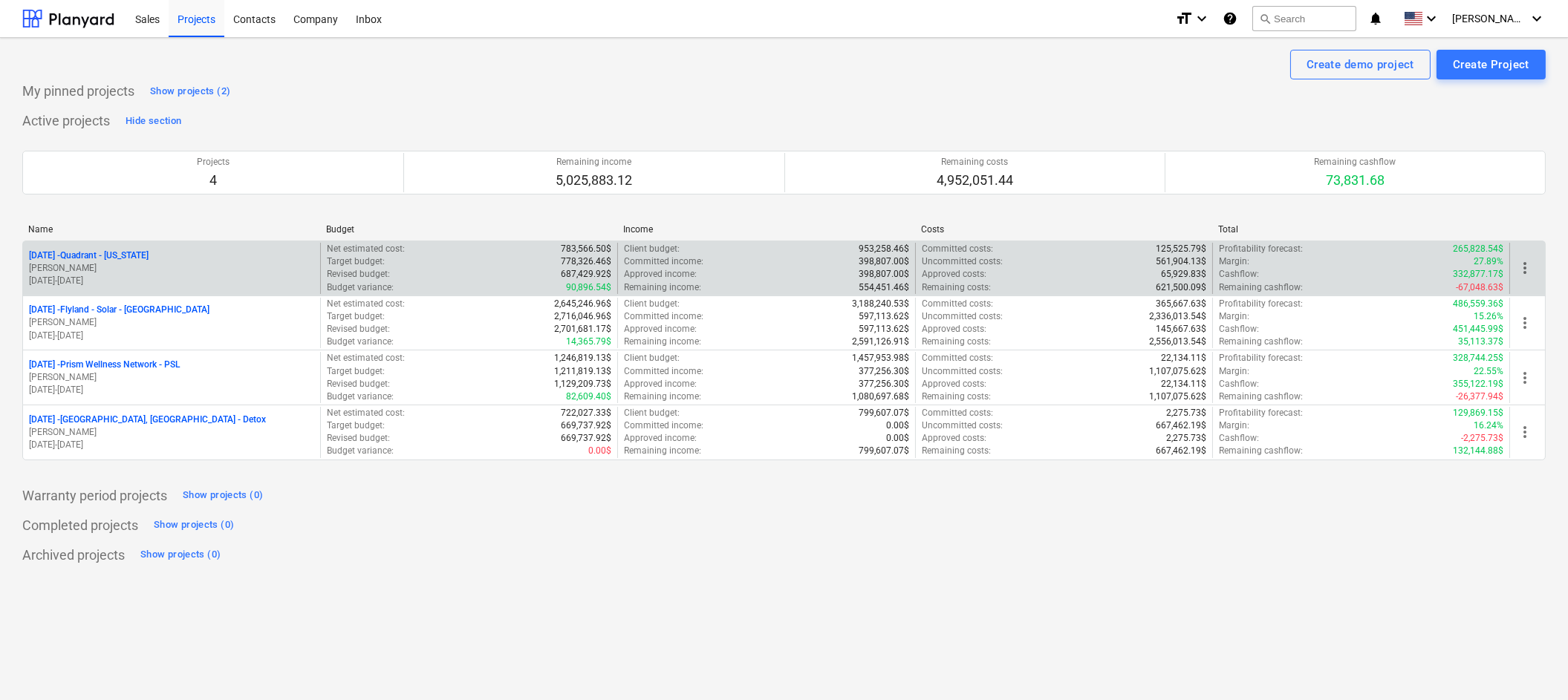
click at [121, 255] on p "[DATE] - Quadrant - [US_STATE]" at bounding box center [88, 255] width 119 height 12
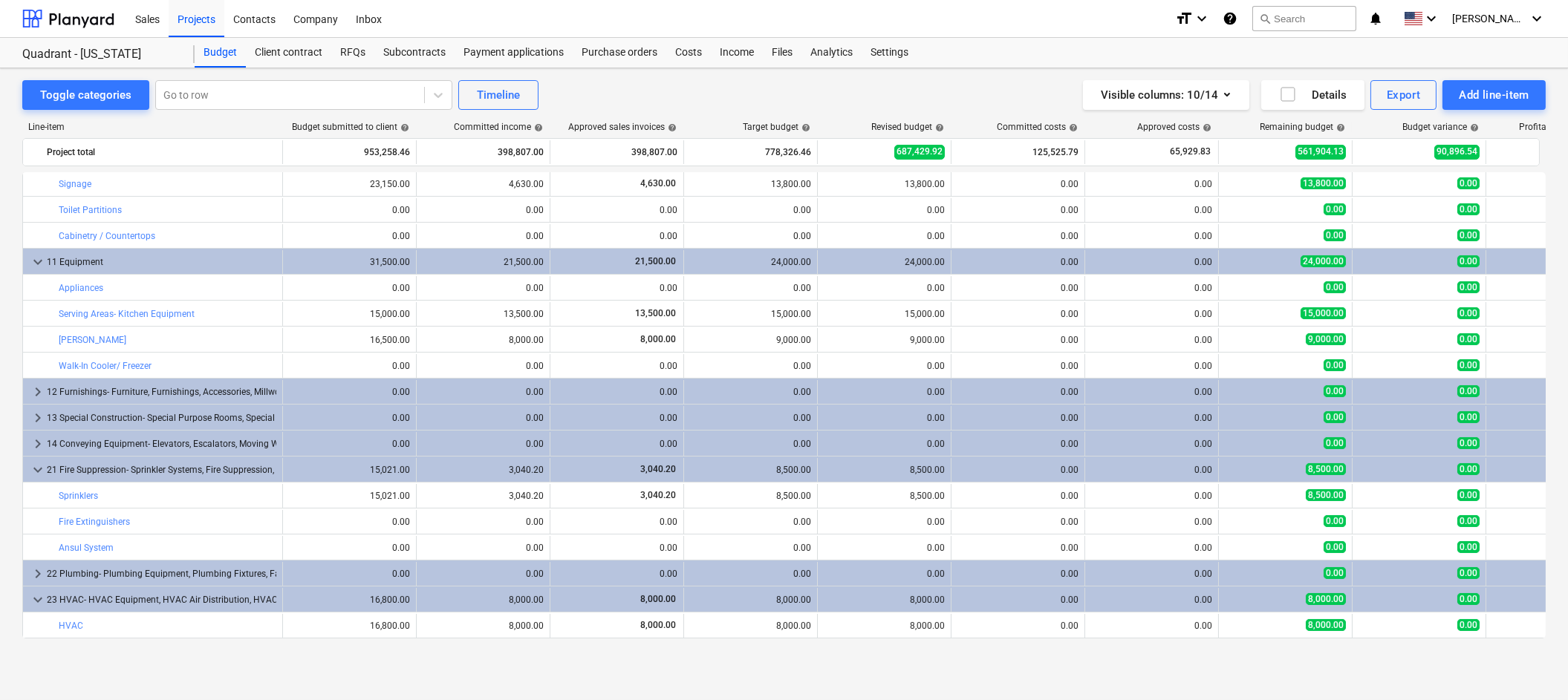
scroll to position [1457, 0]
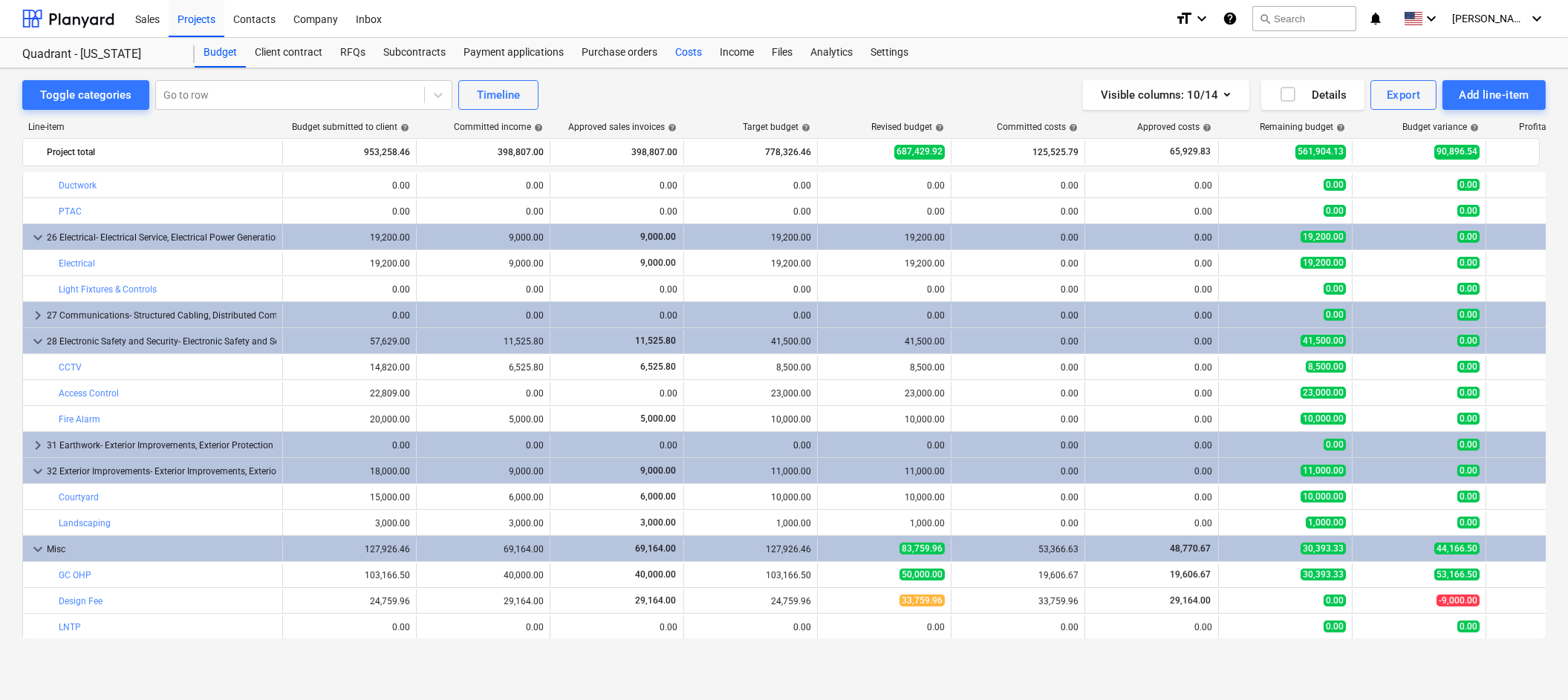
click at [673, 51] on div "Costs" at bounding box center [688, 52] width 44 height 30
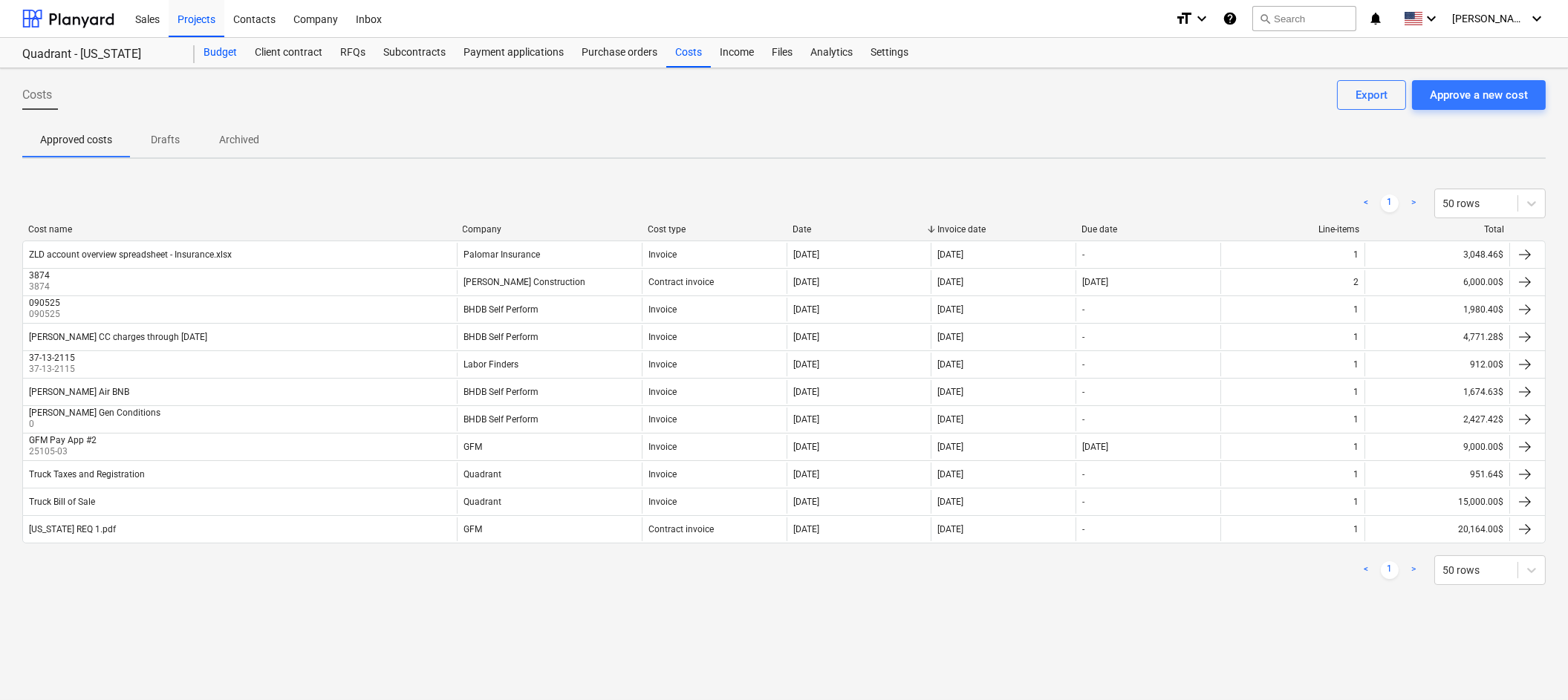
click at [223, 56] on div "Budget" at bounding box center [220, 52] width 51 height 30
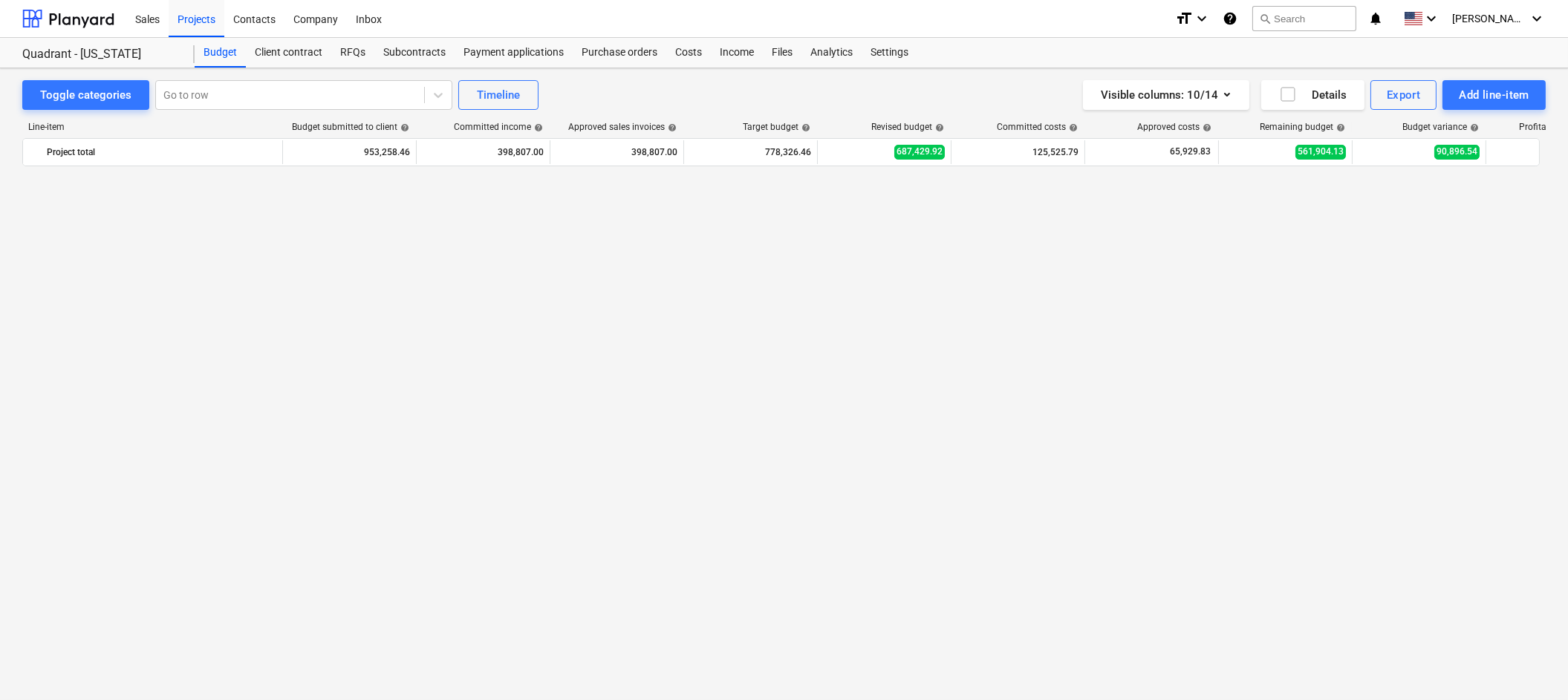
scroll to position [1457, 0]
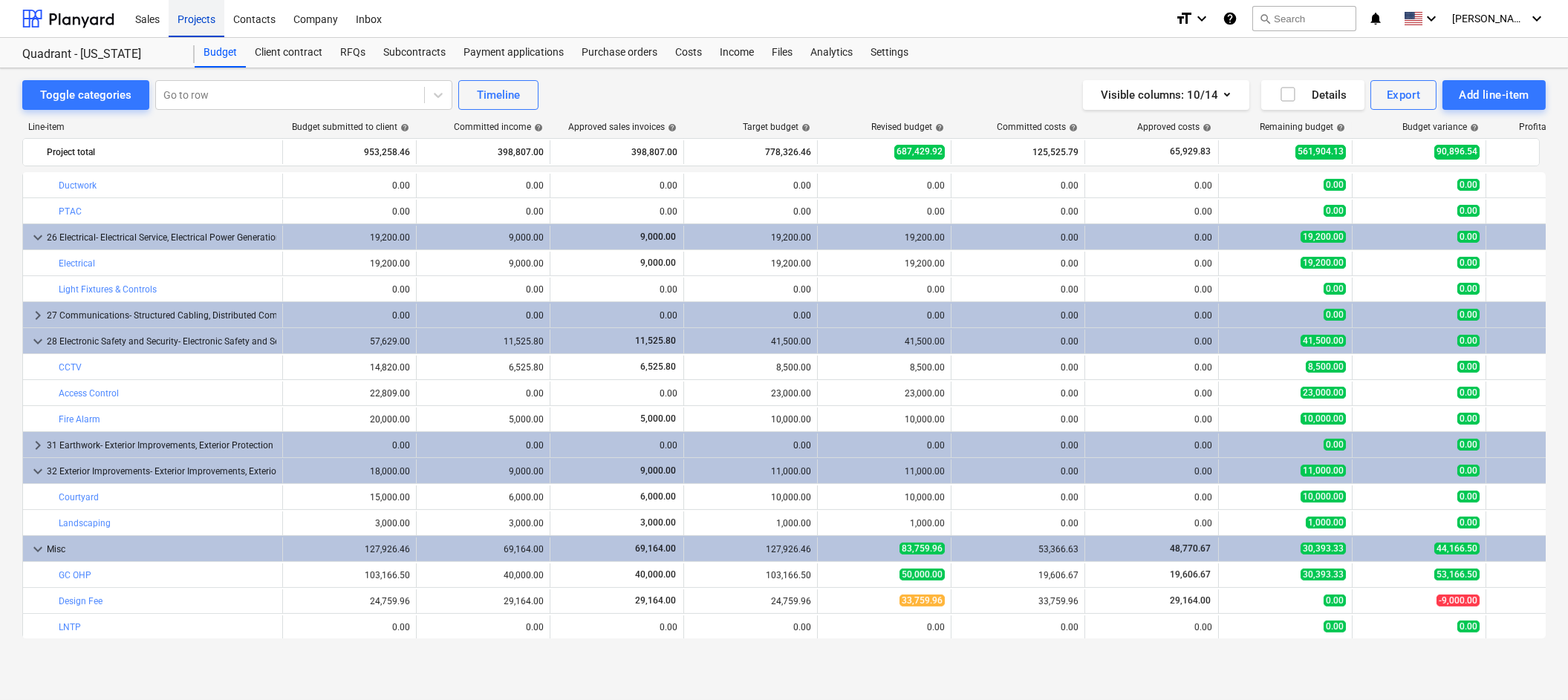
click at [195, 18] on div "Projects" at bounding box center [196, 18] width 56 height 38
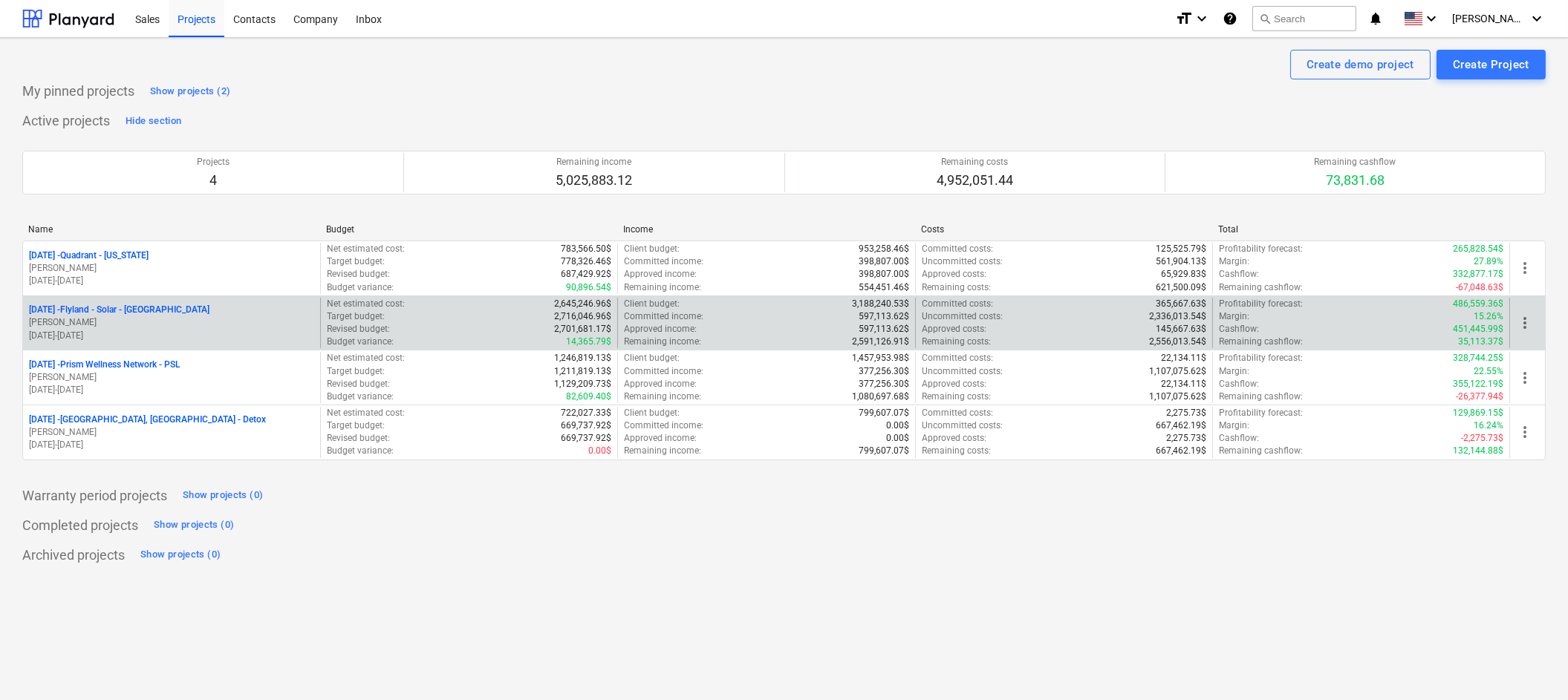
click at [99, 308] on p "[DATE] - Flyland - [GEOGRAPHIC_DATA] - [GEOGRAPHIC_DATA]" at bounding box center [119, 310] width 181 height 12
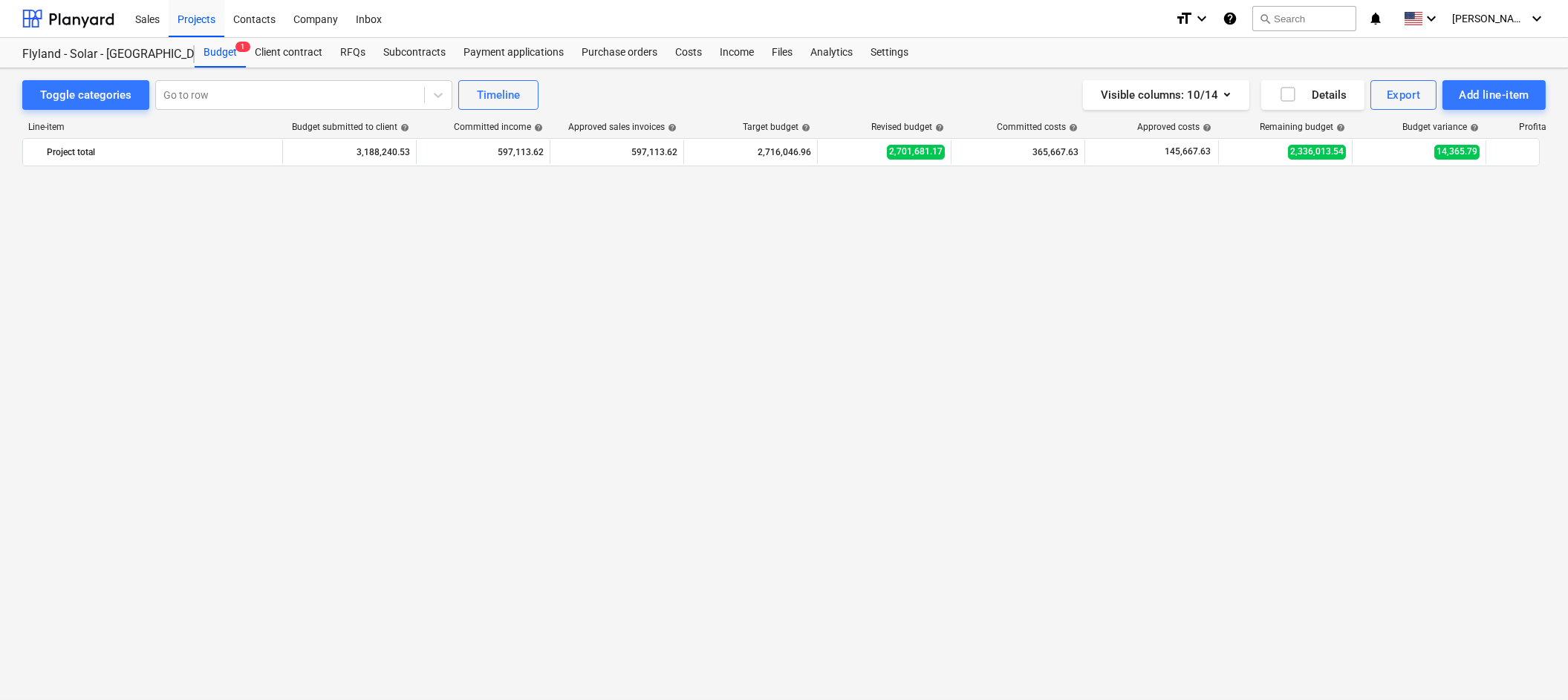
scroll to position [2808, 0]
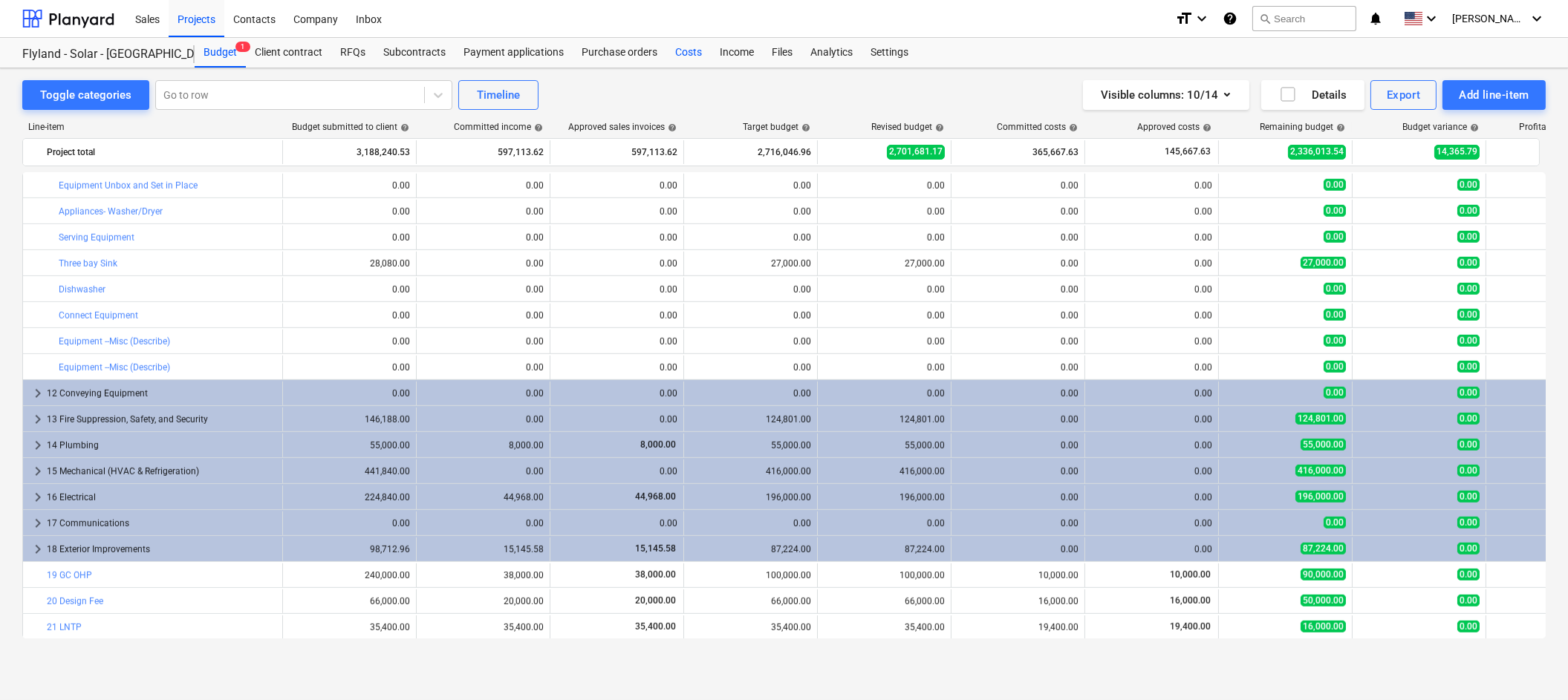
click at [680, 51] on div "Costs" at bounding box center [688, 52] width 44 height 30
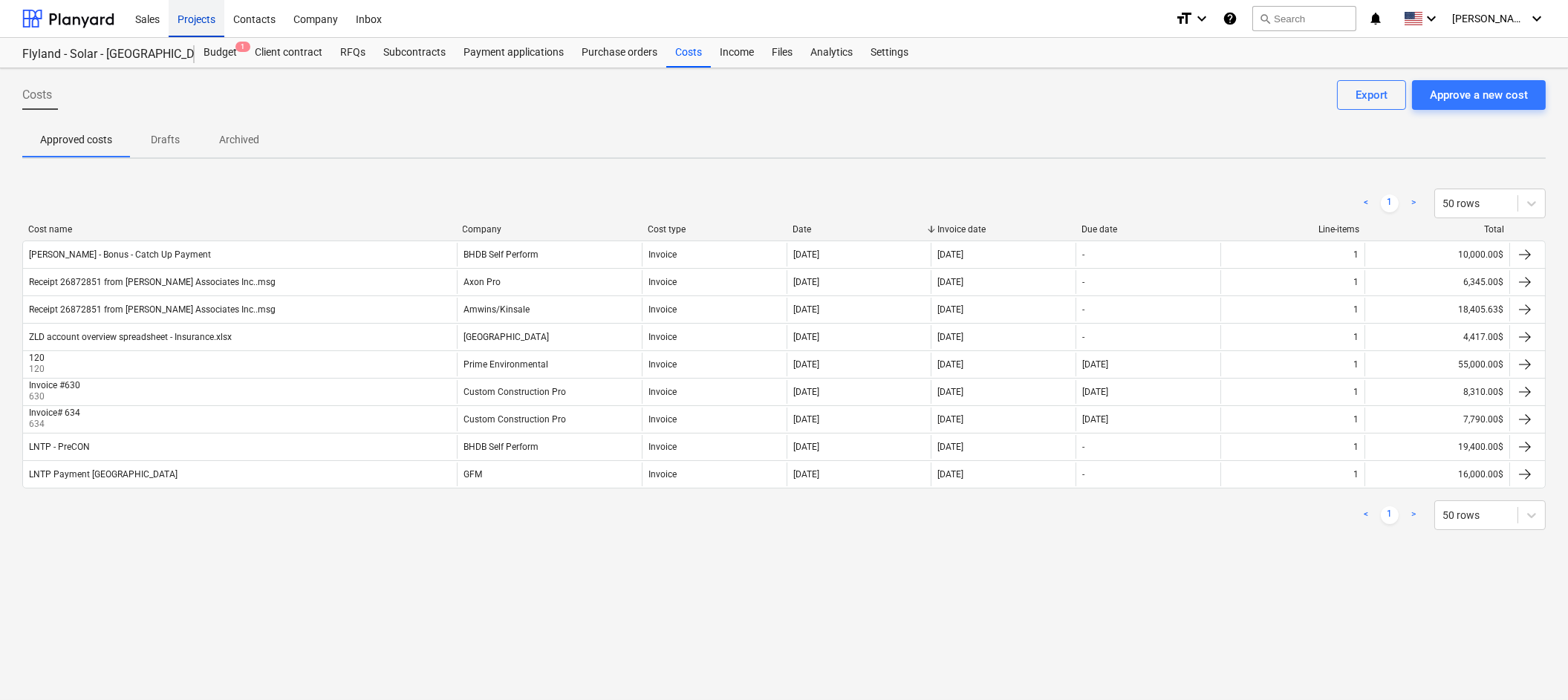
click at [197, 27] on div "Projects" at bounding box center [196, 18] width 56 height 38
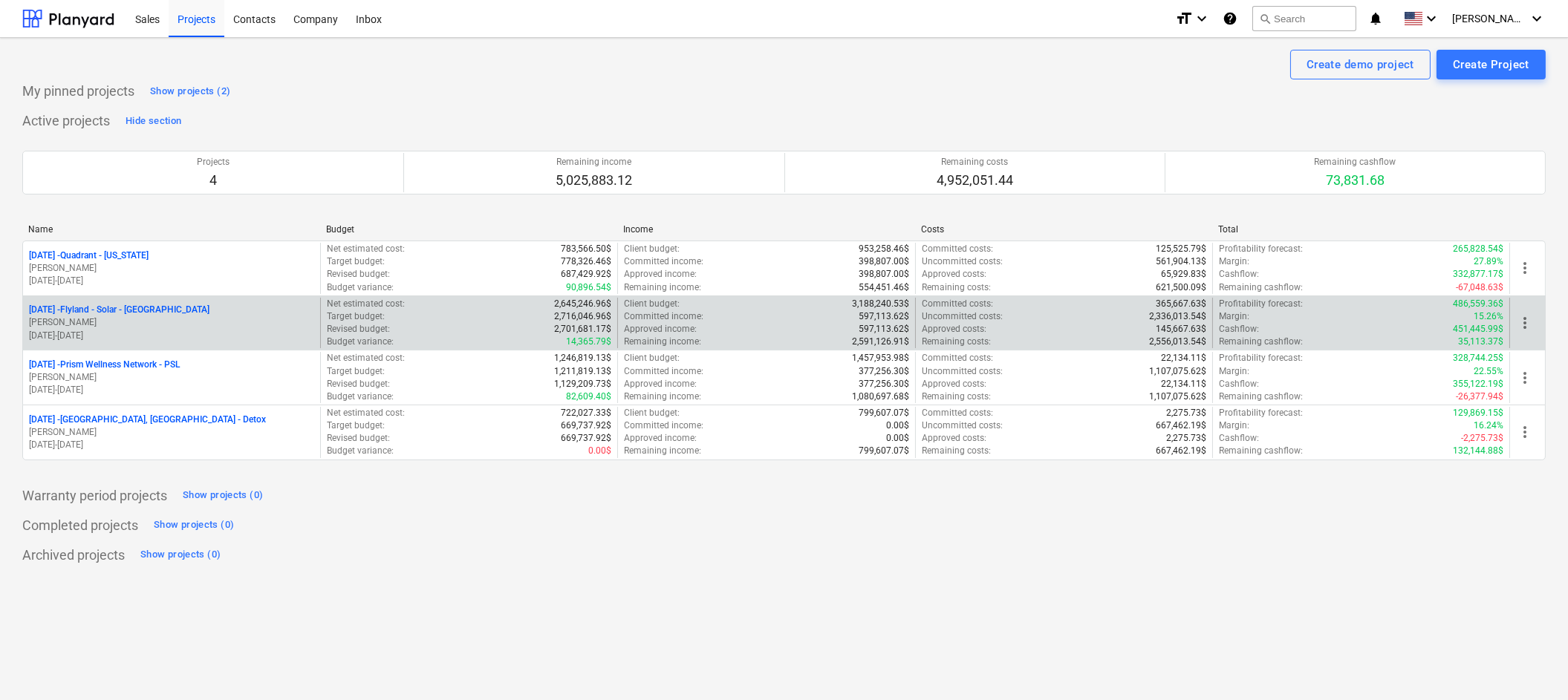
click at [137, 305] on p "[DATE] - Flyland - [GEOGRAPHIC_DATA] - [GEOGRAPHIC_DATA]" at bounding box center [119, 310] width 181 height 12
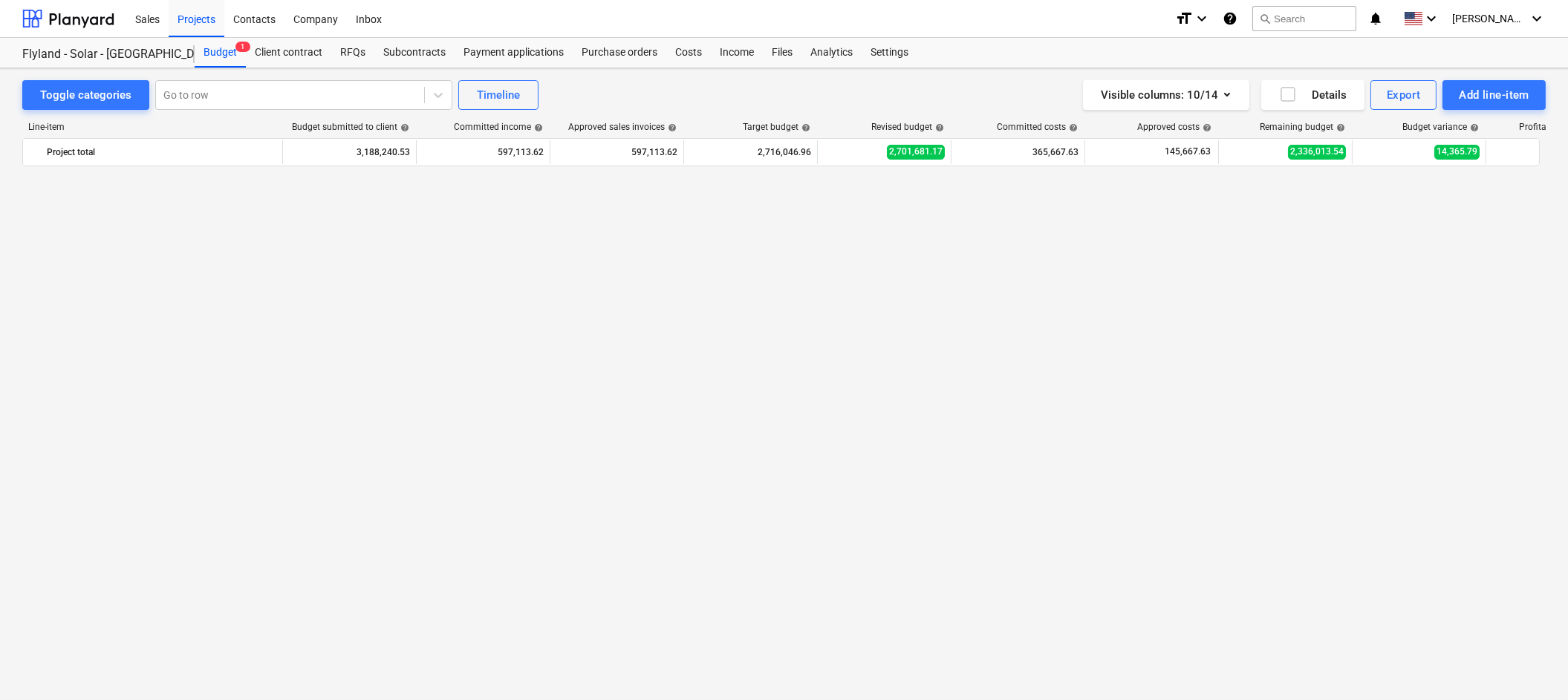
scroll to position [2808, 0]
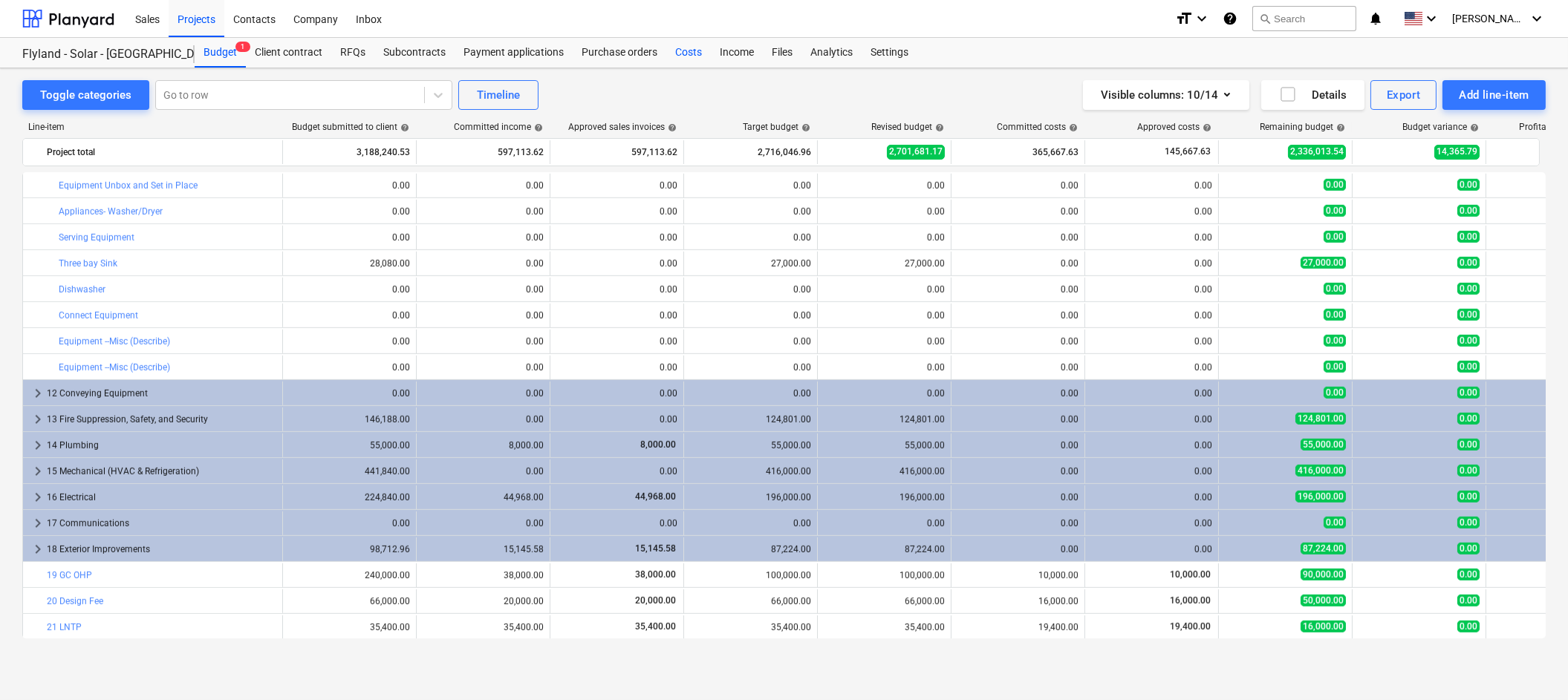
click at [691, 56] on div "Costs" at bounding box center [688, 52] width 44 height 30
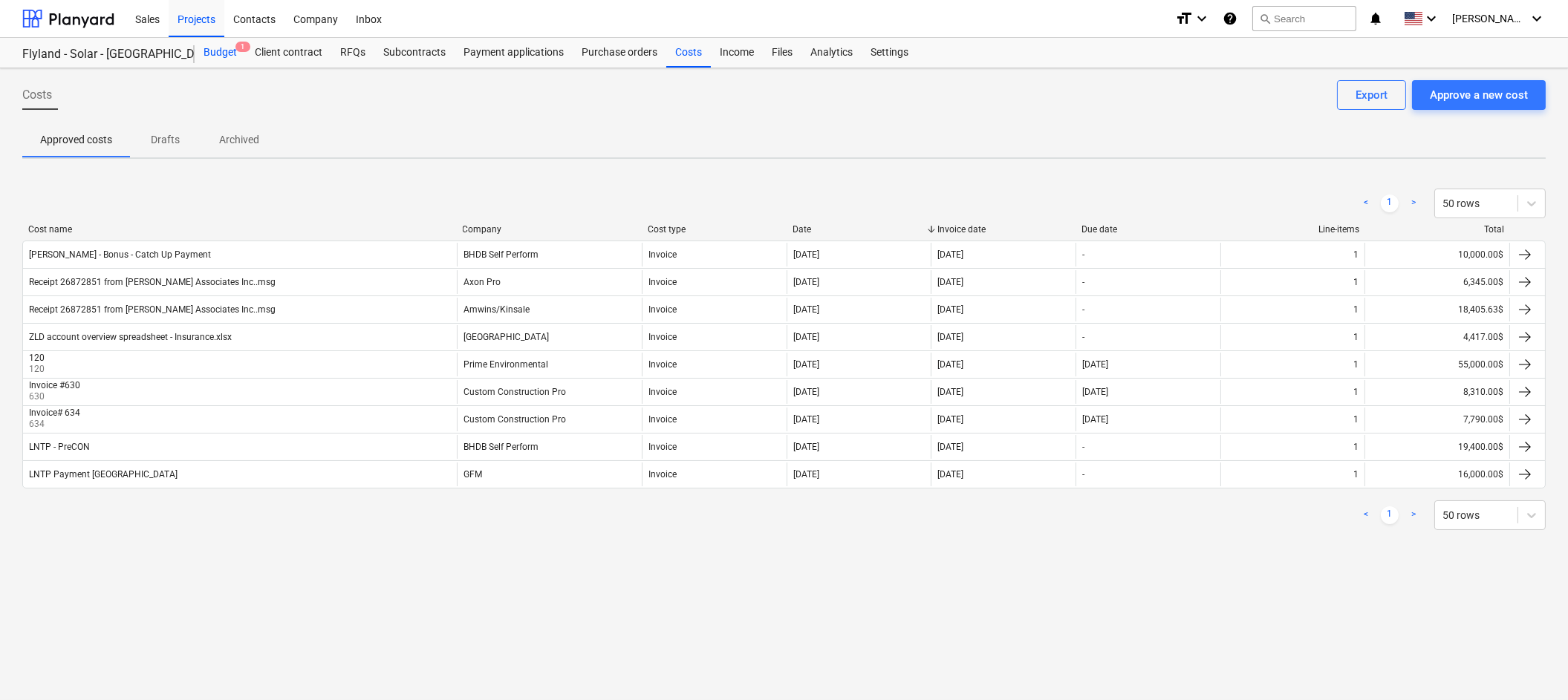
click at [218, 50] on div "Budget 1" at bounding box center [220, 52] width 51 height 30
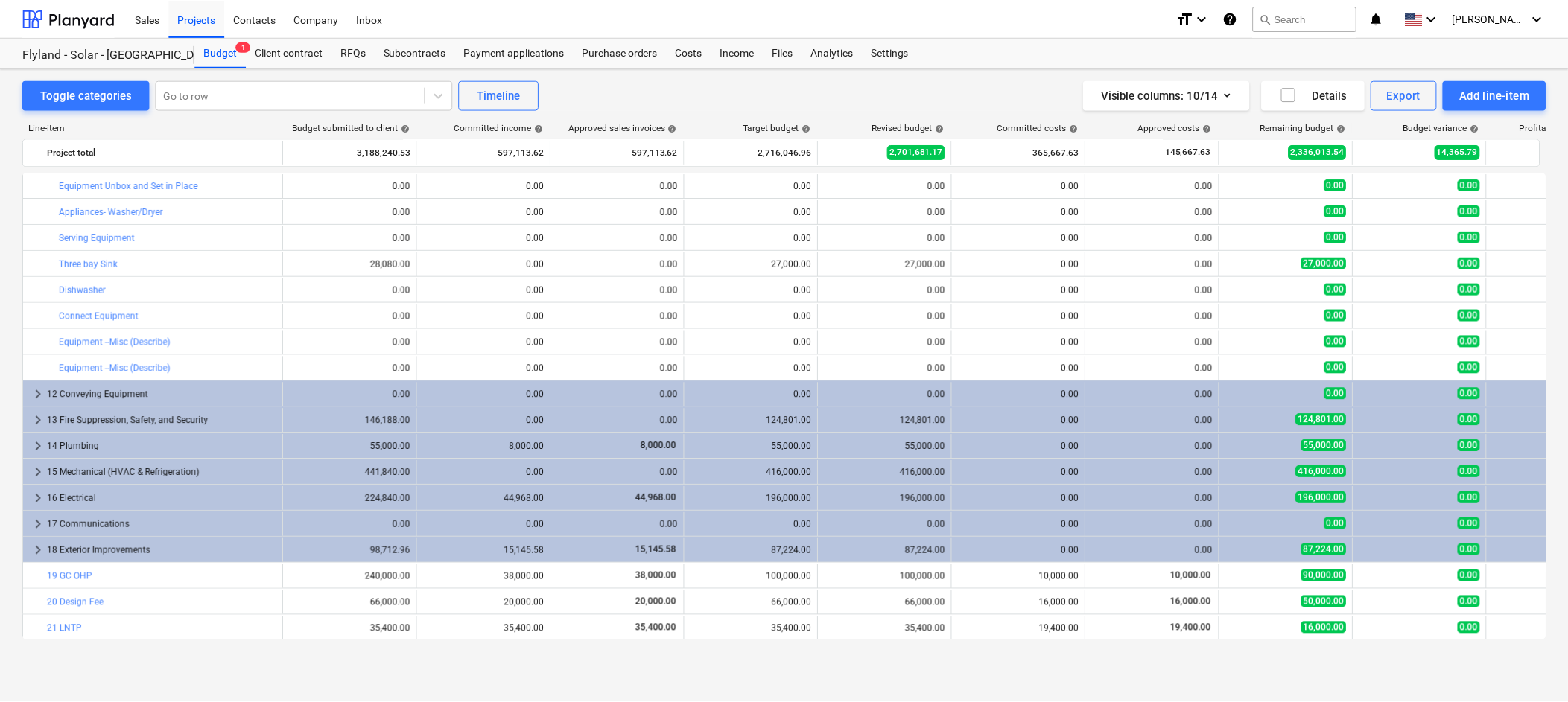
scroll to position [2817, 0]
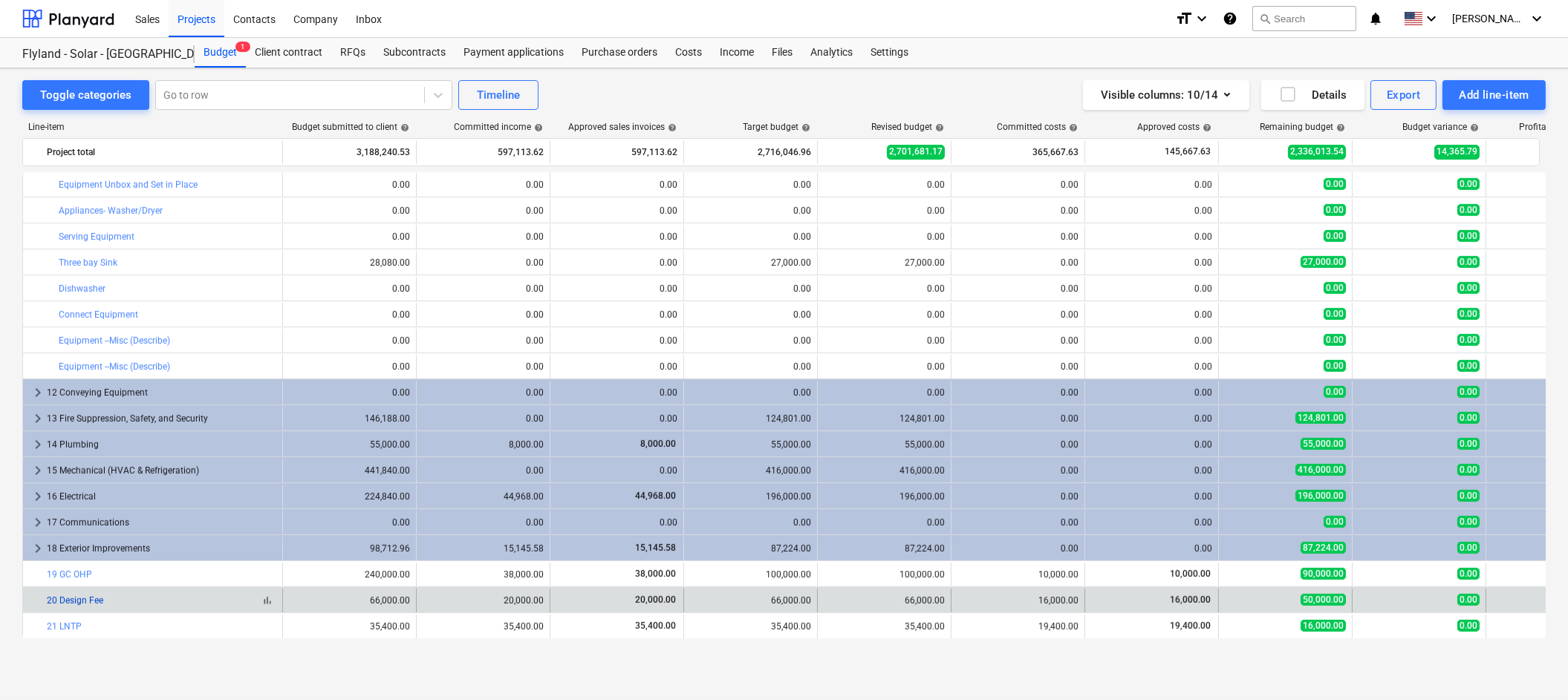
click at [85, 598] on link "20 Design Fee" at bounding box center [75, 601] width 57 height 10
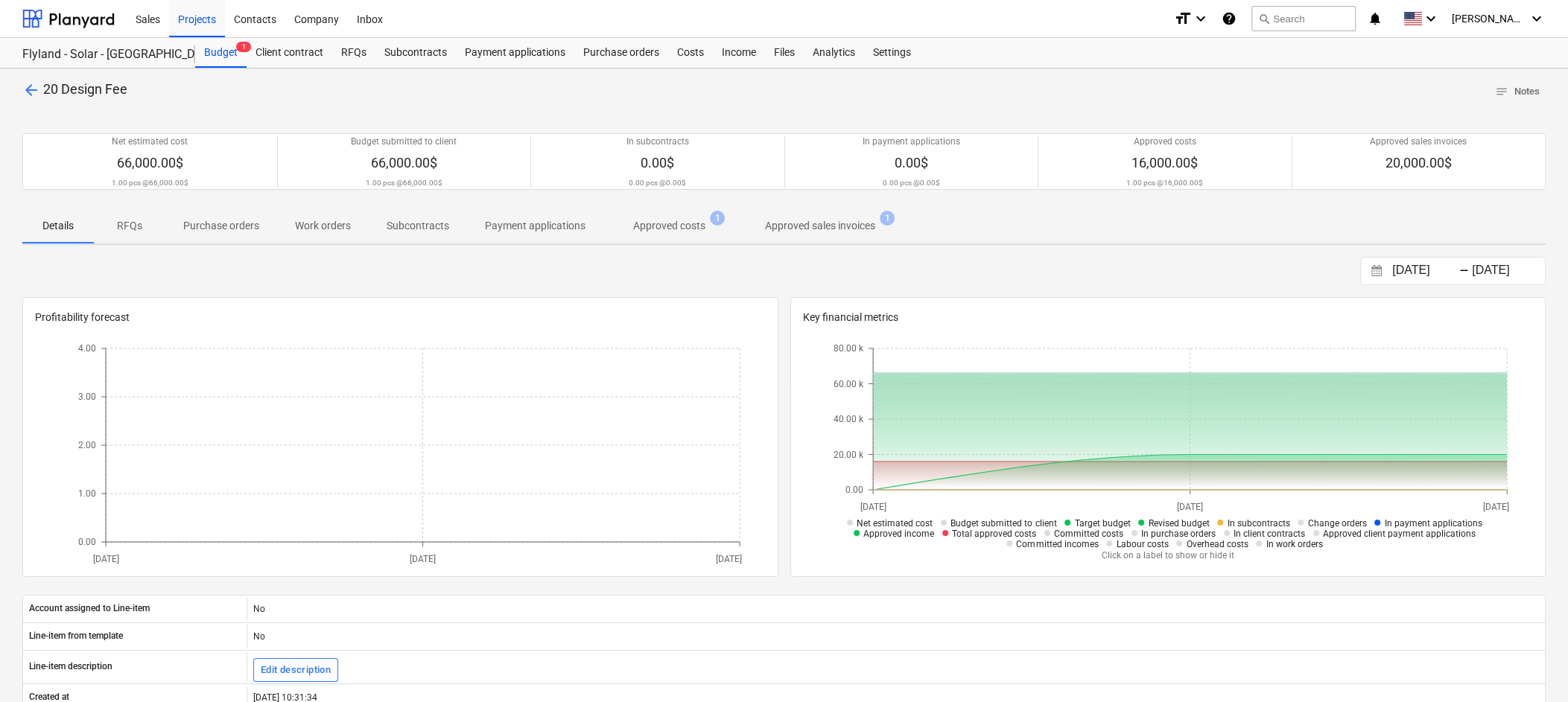
click at [679, 225] on p "Approved costs" at bounding box center [669, 226] width 72 height 16
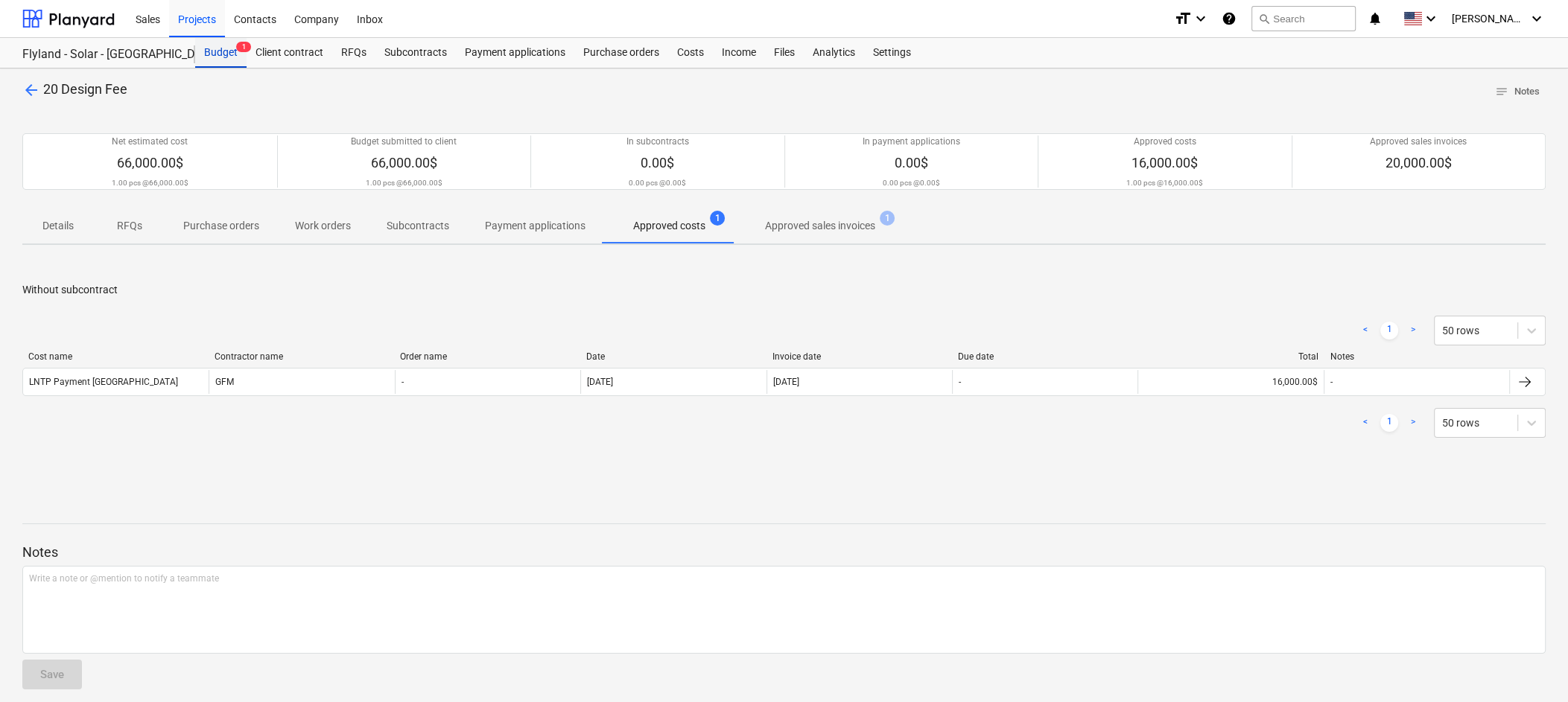
click at [215, 58] on div "Budget 1" at bounding box center [221, 53] width 51 height 30
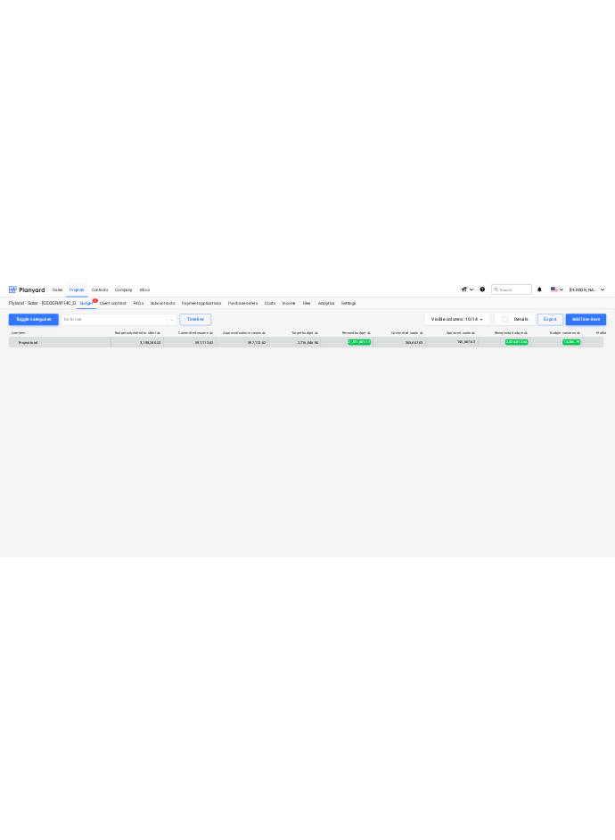
scroll to position [3370, 0]
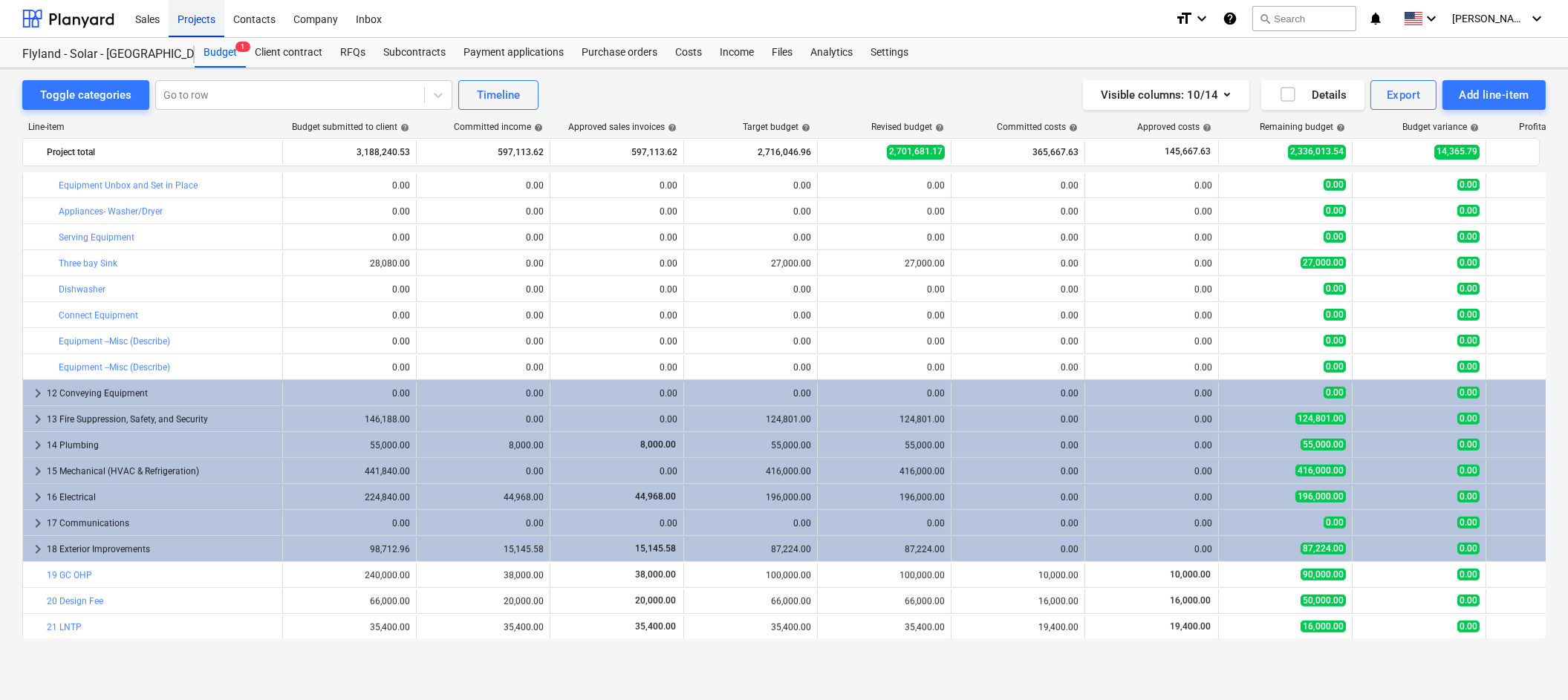
click at [195, 17] on div "Projects" at bounding box center [196, 18] width 56 height 38
